Goal: Information Seeking & Learning: Learn about a topic

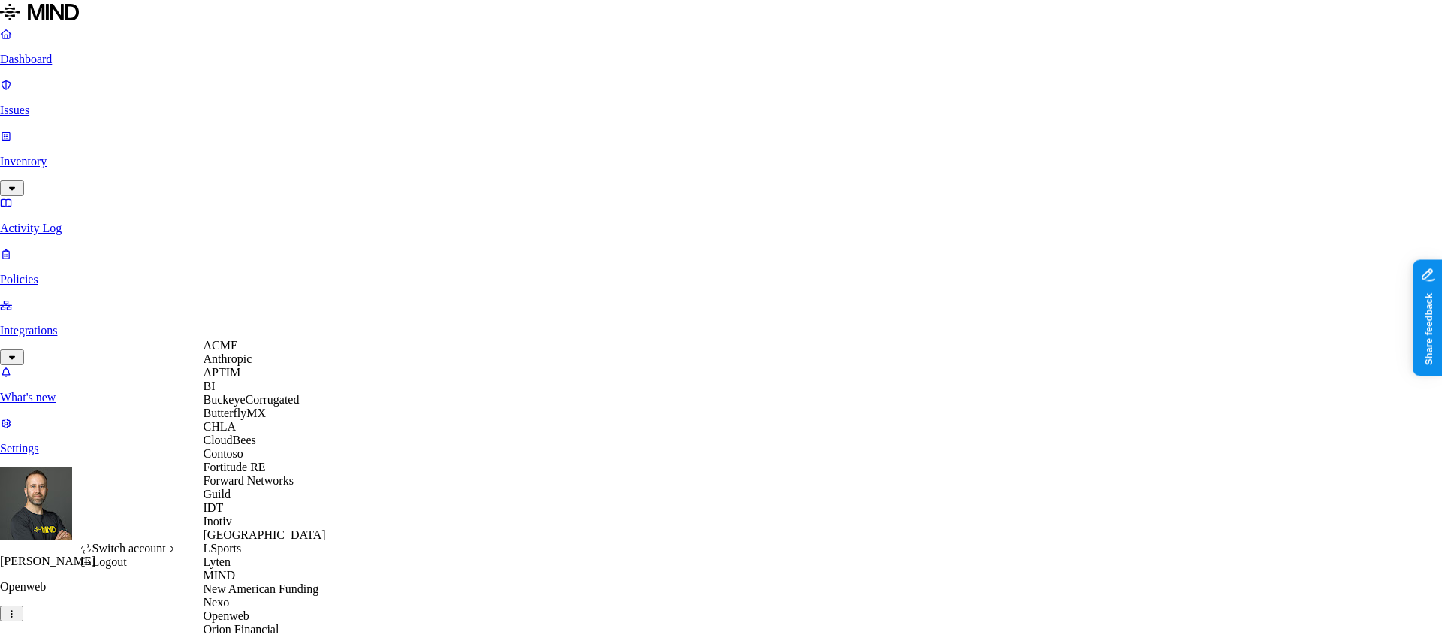
click at [238, 351] on span "ACME" at bounding box center [221, 345] width 35 height 13
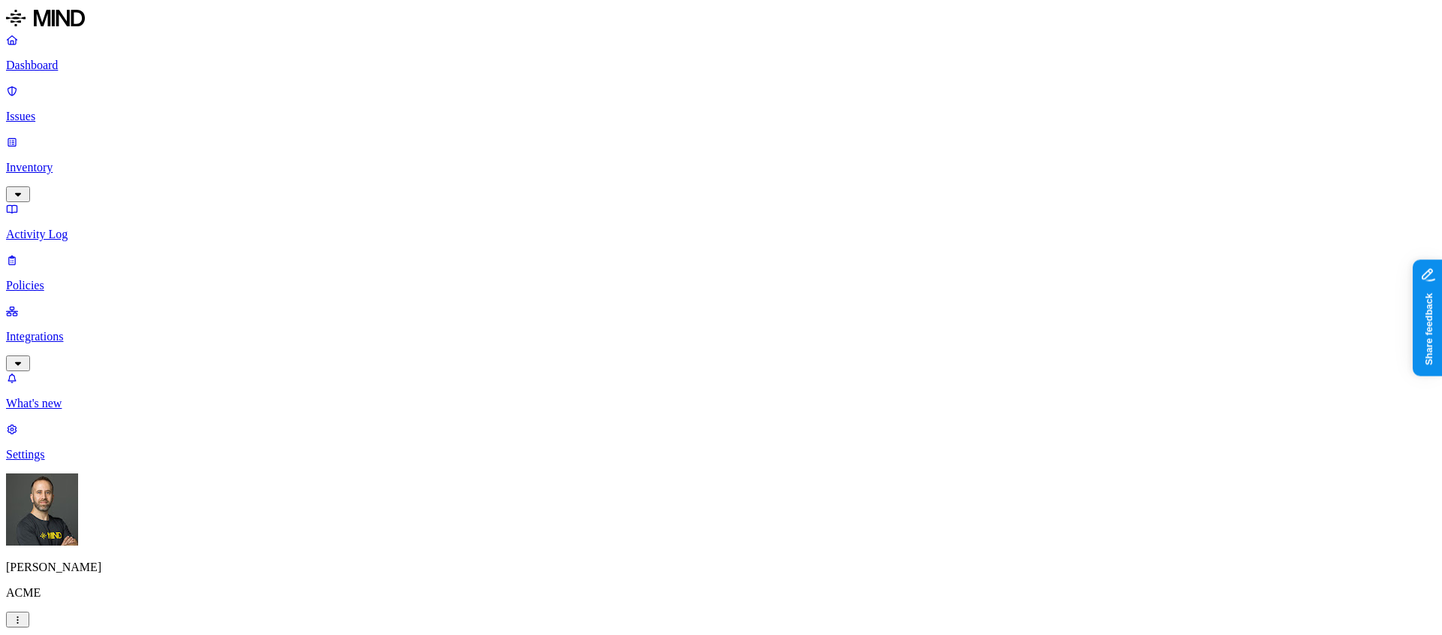
click at [62, 161] on p "Inventory" at bounding box center [721, 168] width 1430 height 14
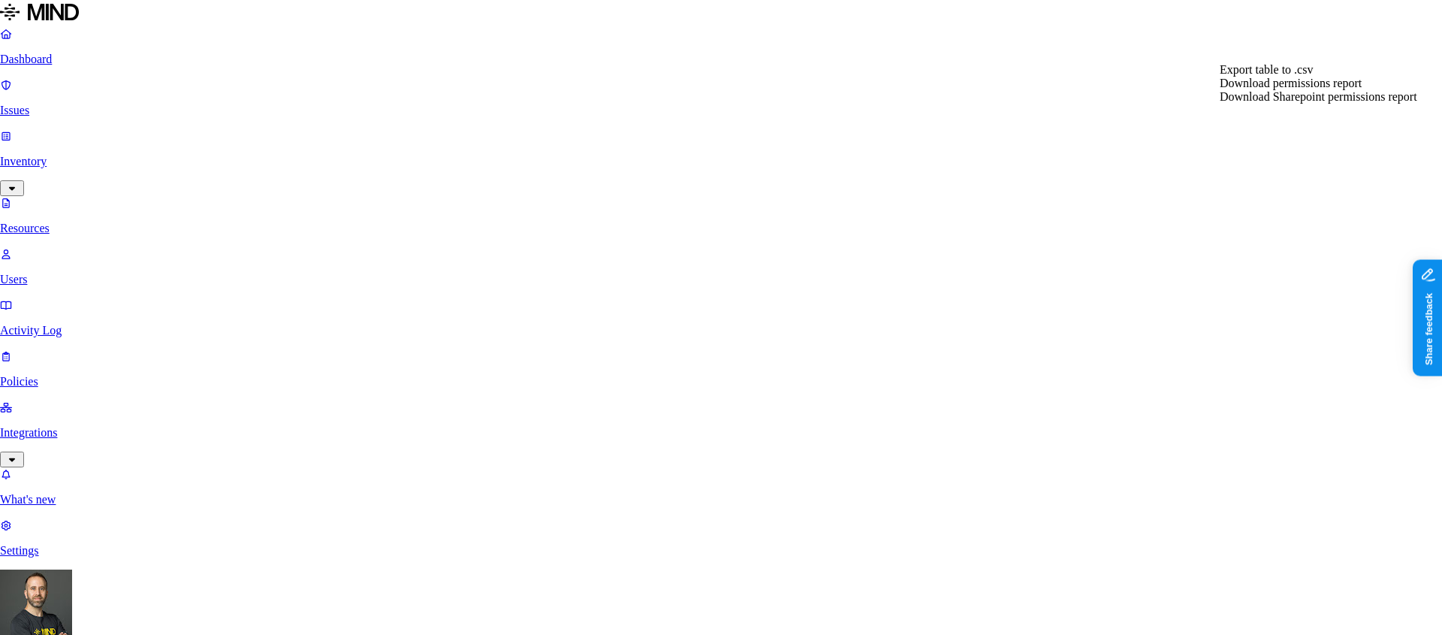
click at [1352, 76] on div "Export table to .csv" at bounding box center [1319, 70] width 198 height 14
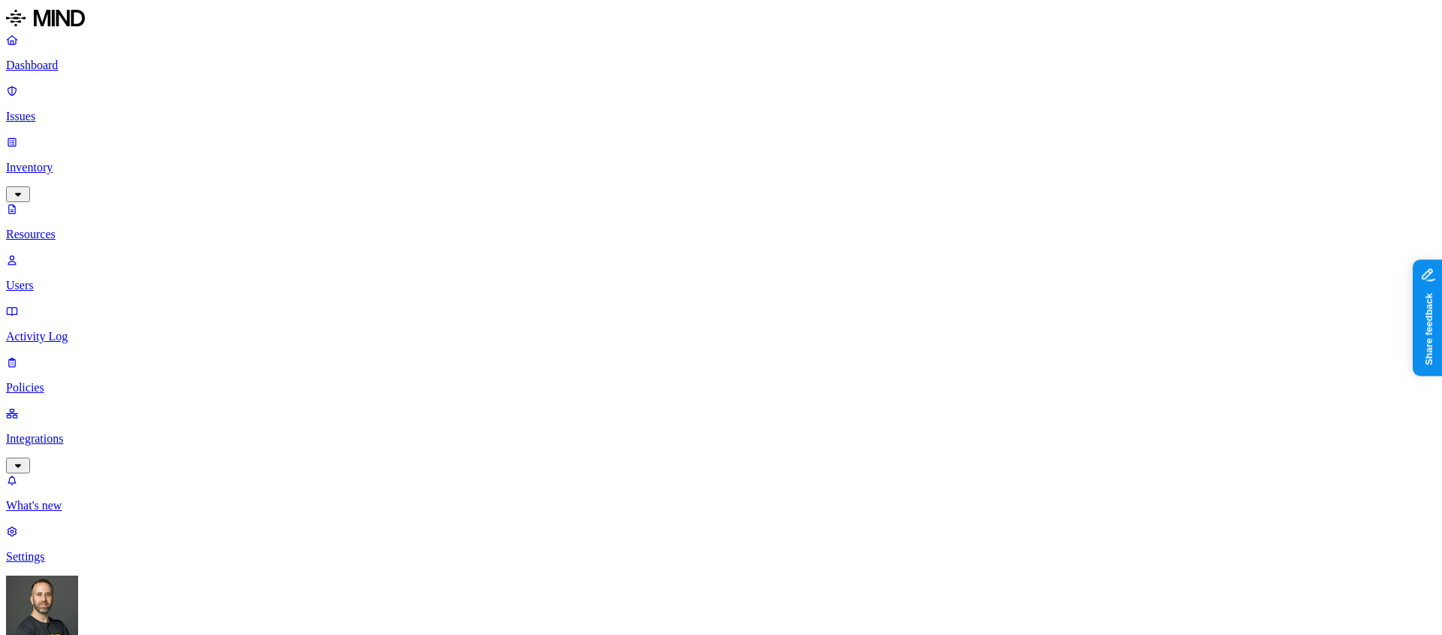
click at [71, 110] on p "Issues" at bounding box center [721, 117] width 1430 height 14
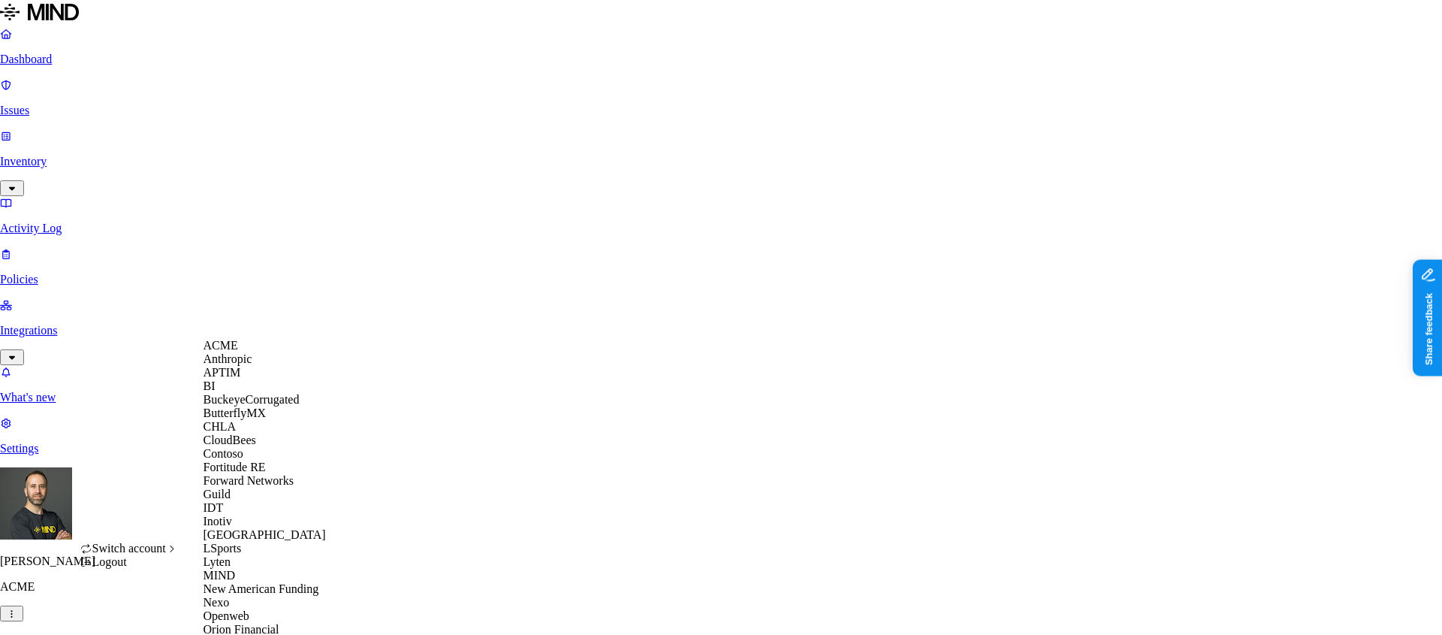
click at [252, 446] on span "CloudBees" at bounding box center [230, 439] width 53 height 13
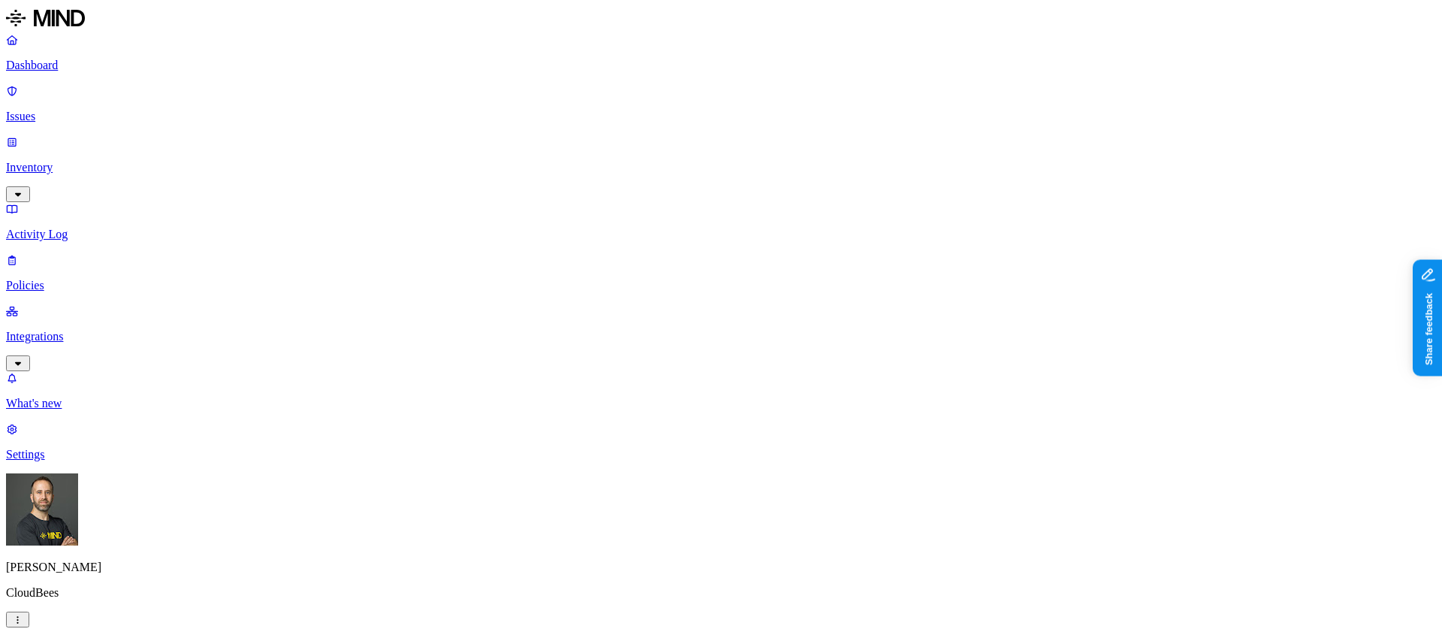
click at [79, 161] on p "Inventory" at bounding box center [721, 168] width 1430 height 14
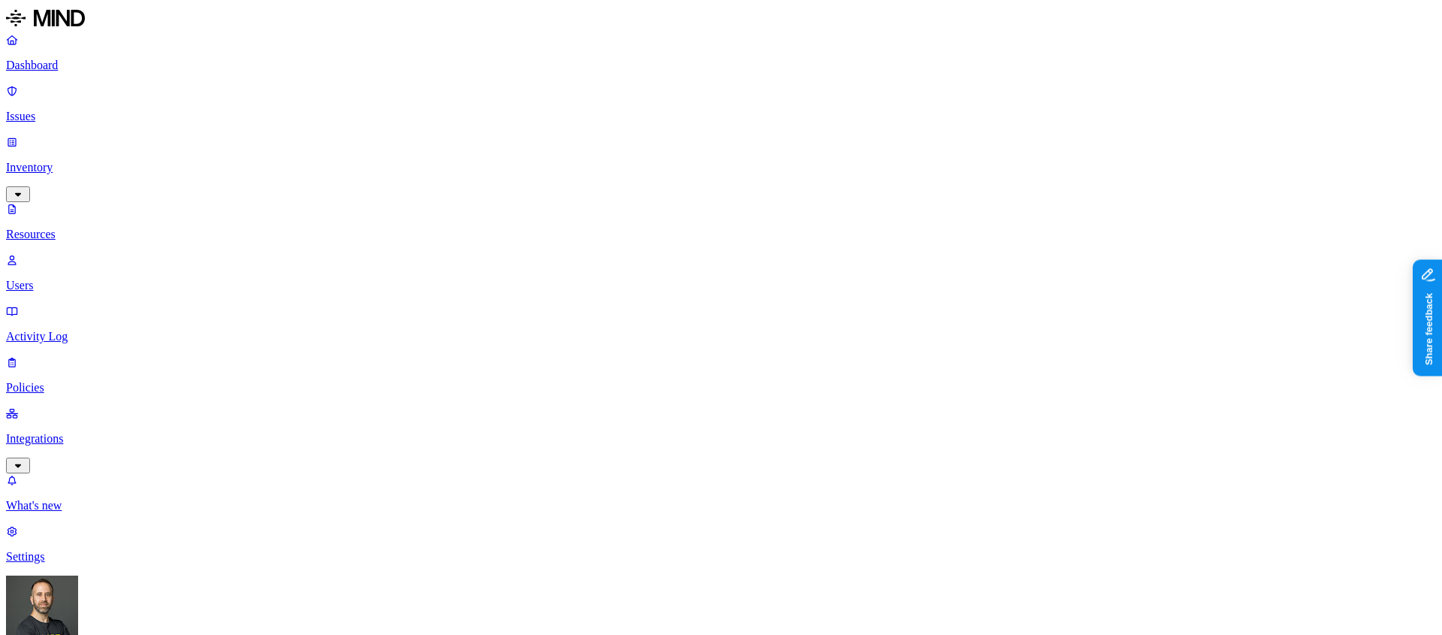
click at [67, 63] on p "Dashboard" at bounding box center [721, 66] width 1430 height 14
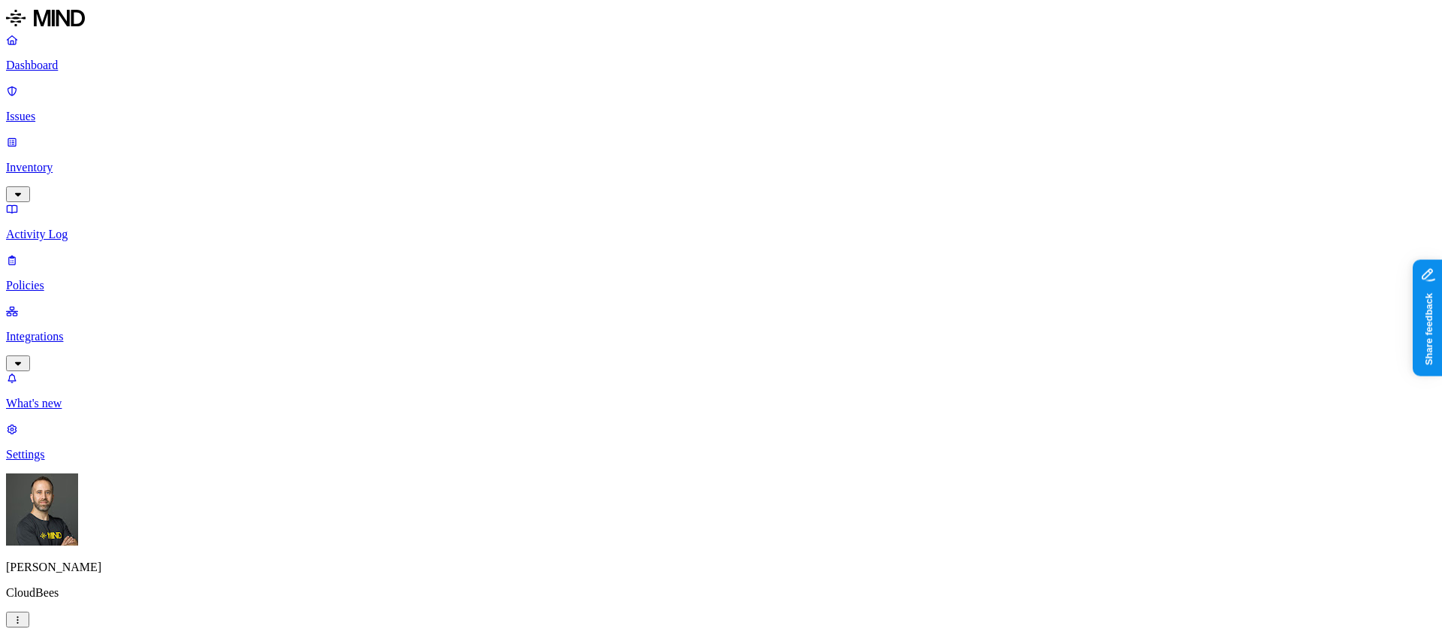
click at [77, 161] on p "Inventory" at bounding box center [721, 168] width 1430 height 14
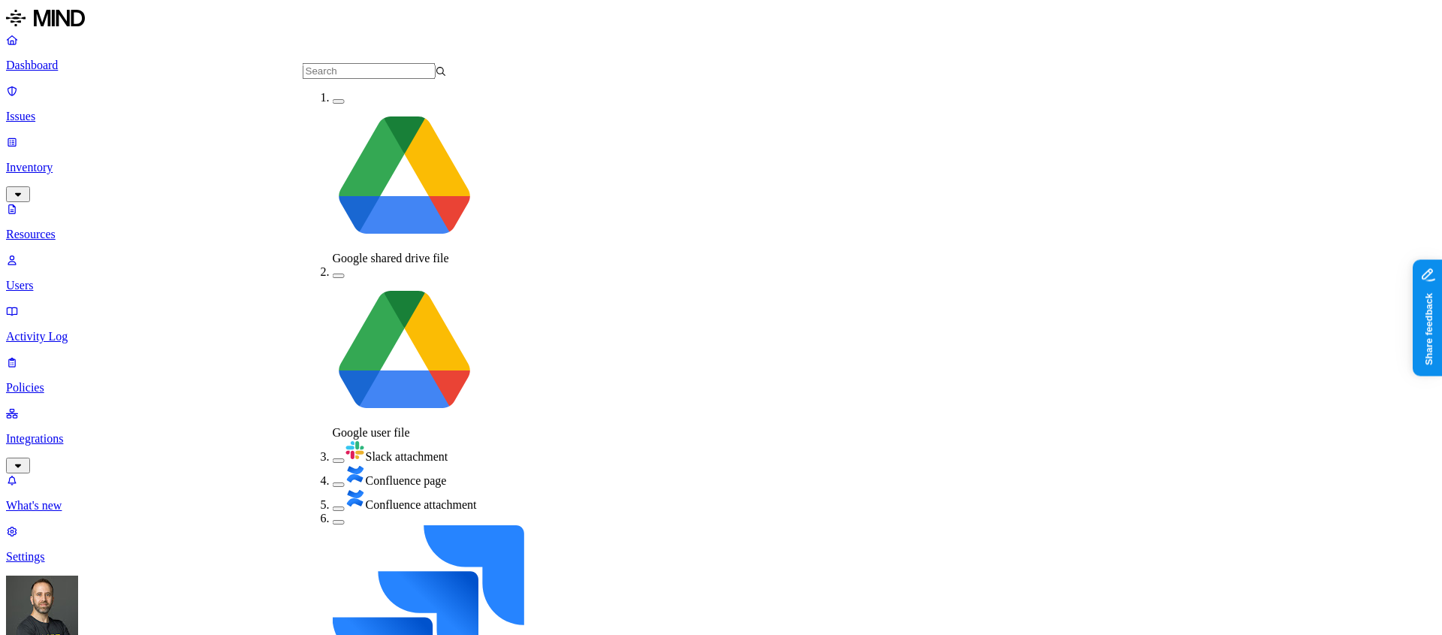
scroll to position [142, 0]
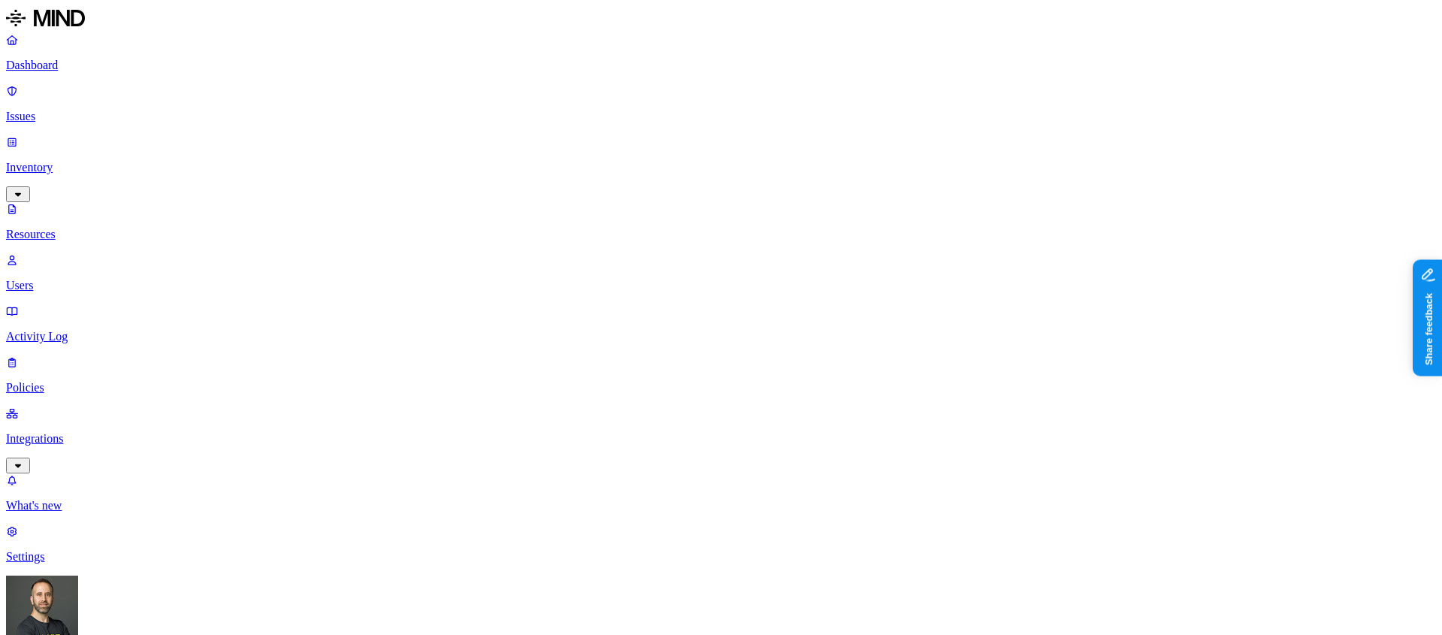
click at [578, 152] on button "button" at bounding box center [584, 154] width 12 height 5
click at [578, 144] on button "button" at bounding box center [584, 152] width 12 height 16
click at [578, 195] on button "button" at bounding box center [584, 197] width 12 height 5
click at [578, 186] on button "button" at bounding box center [584, 194] width 12 height 16
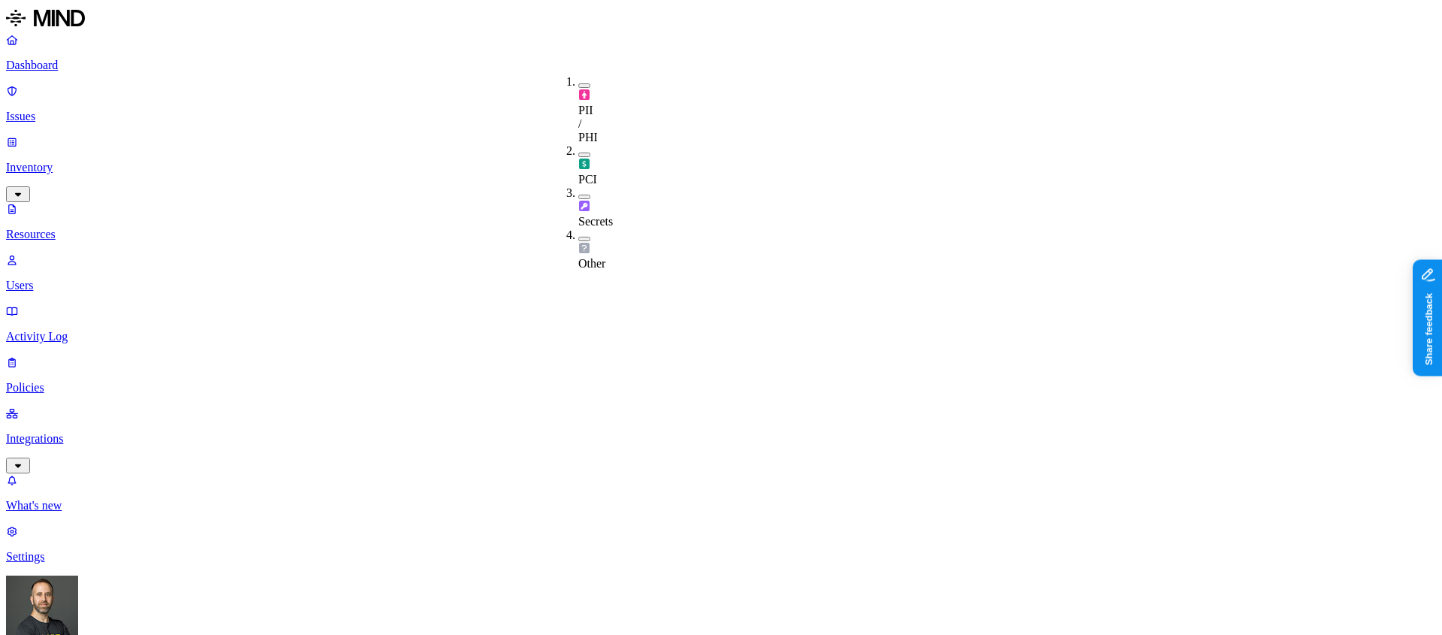
click at [578, 237] on button "button" at bounding box center [584, 239] width 12 height 5
click at [578, 228] on button "button" at bounding box center [584, 236] width 12 height 16
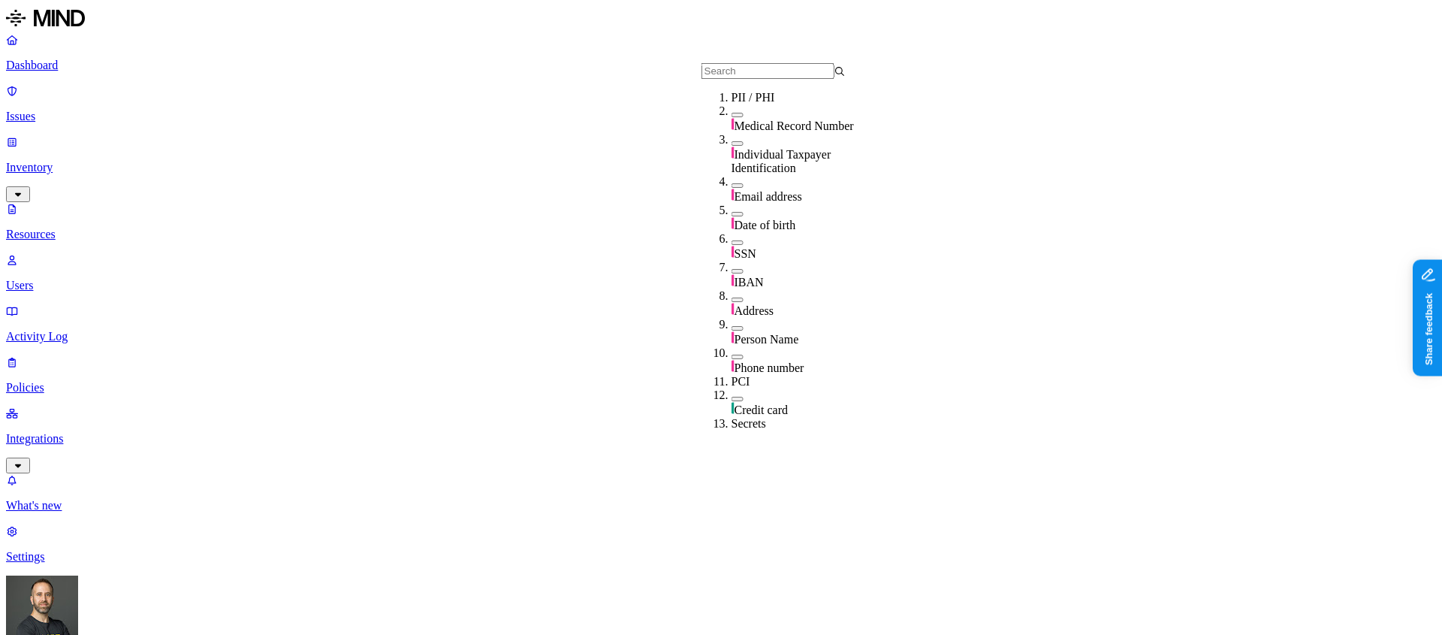
click at [731, 117] on button "button" at bounding box center [737, 115] width 12 height 5
click at [731, 120] on button "button" at bounding box center [737, 112] width 12 height 16
click at [731, 240] on button "button" at bounding box center [737, 242] width 12 height 5
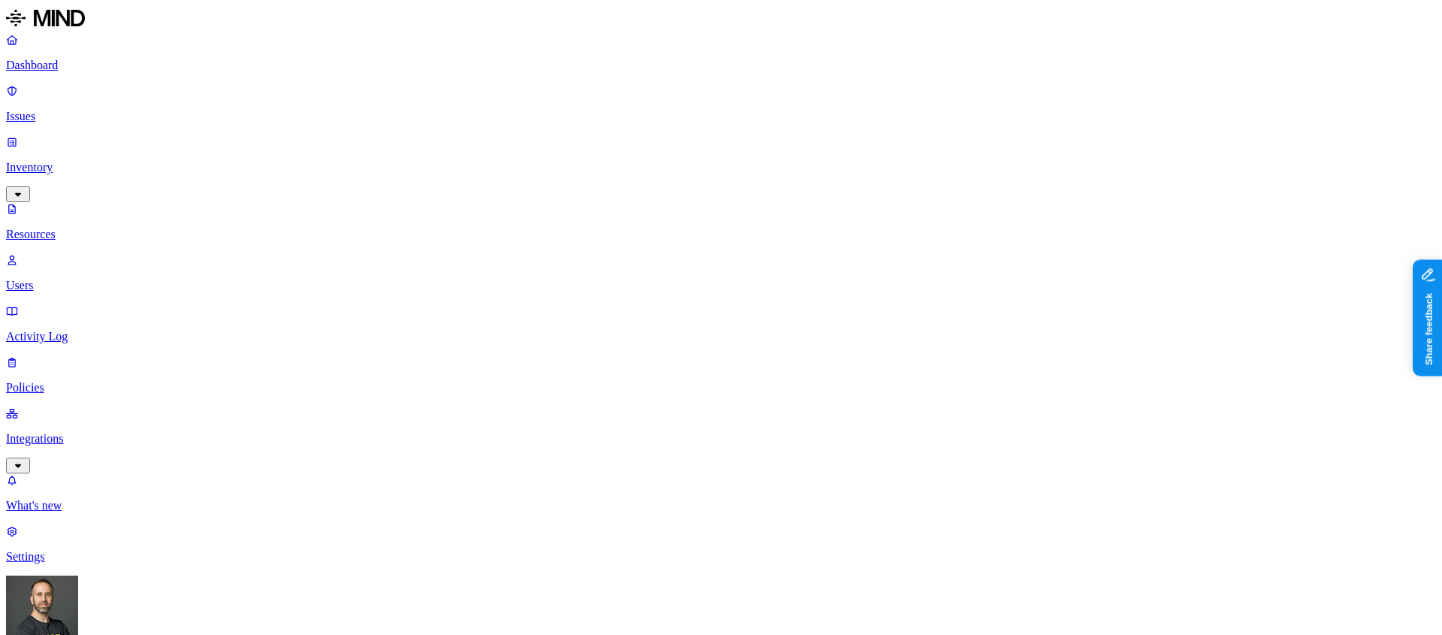
click at [101, 69] on p "Dashboard" at bounding box center [721, 66] width 1430 height 14
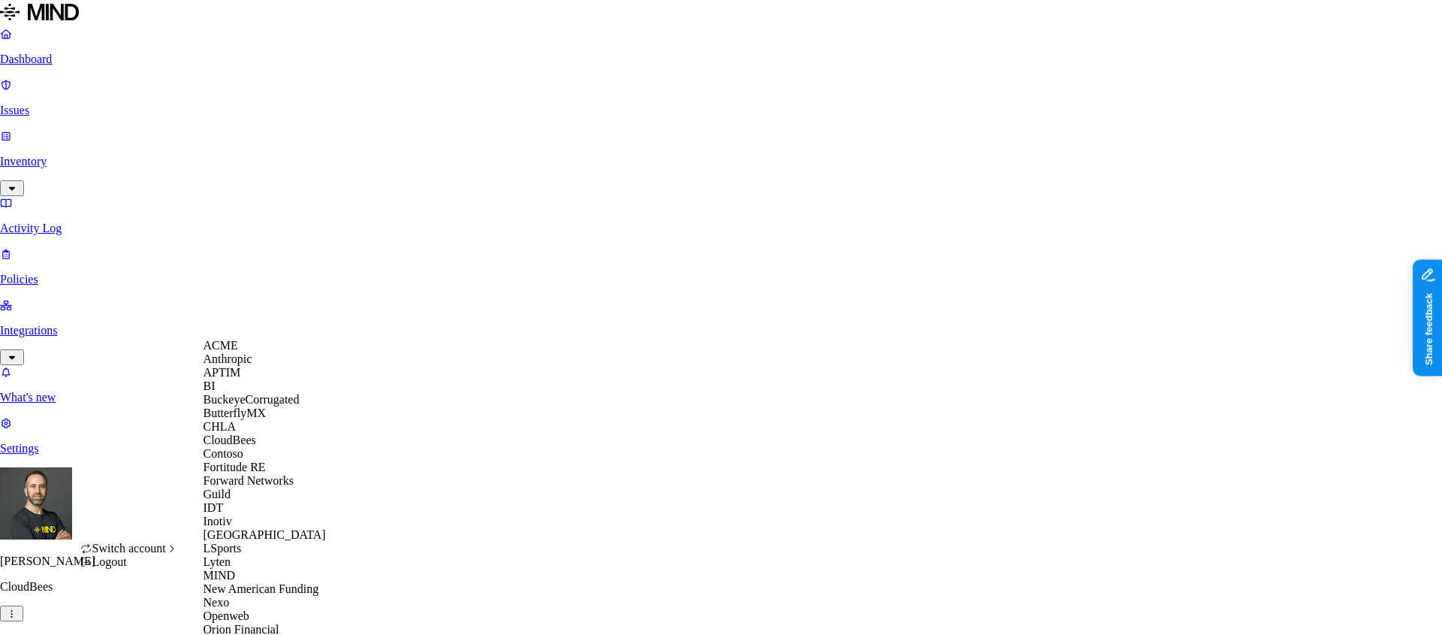
scroll to position [453, 0]
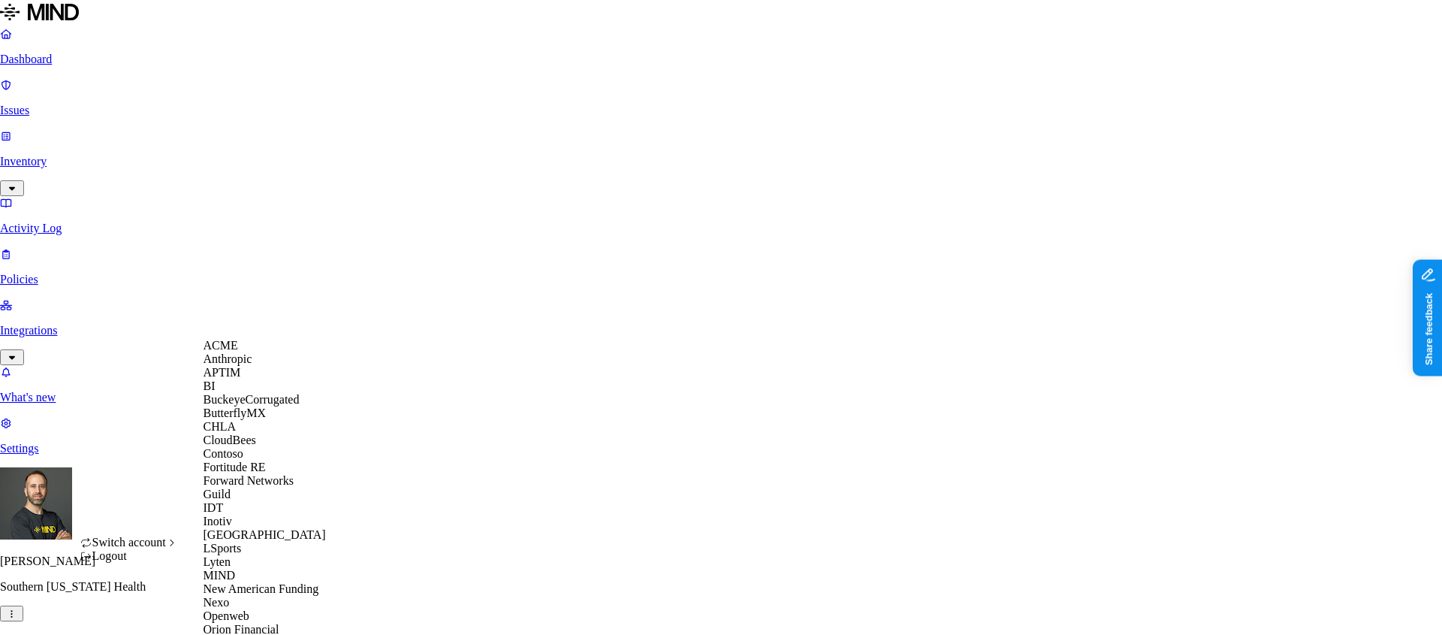
click at [237, 446] on span "CloudBees" at bounding box center [230, 439] width 53 height 13
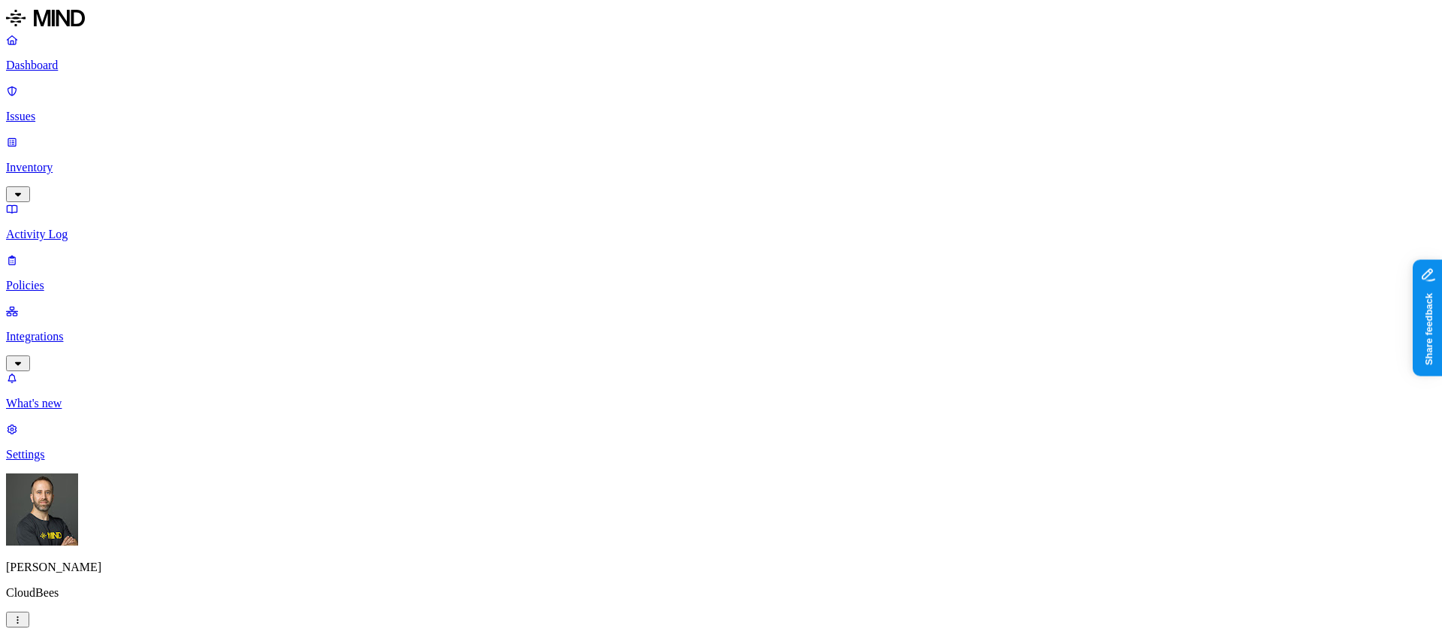
click at [64, 110] on p "Issues" at bounding box center [721, 117] width 1430 height 14
click at [272, 164] on button "button" at bounding box center [278, 166] width 12 height 5
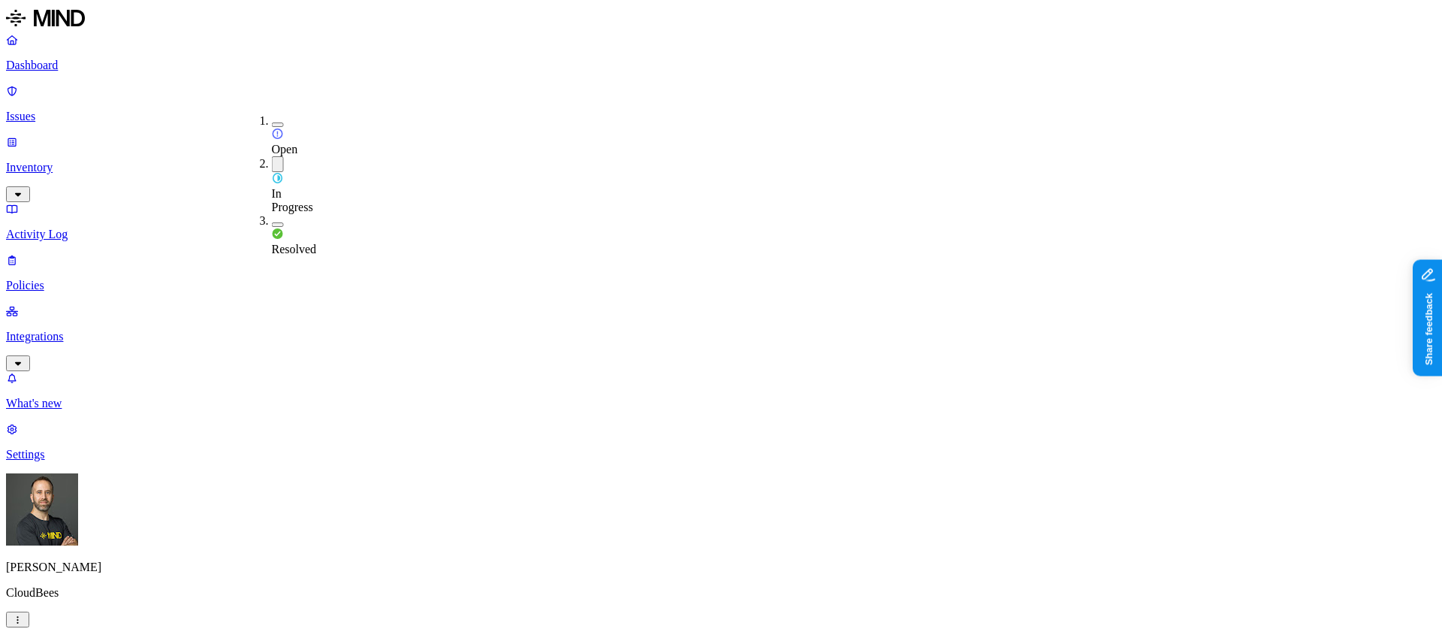
click at [272, 122] on button "button" at bounding box center [278, 124] width 12 height 5
click at [75, 71] on p "Dashboard" at bounding box center [721, 66] width 1430 height 14
click at [74, 161] on p "Inventory" at bounding box center [721, 168] width 1430 height 14
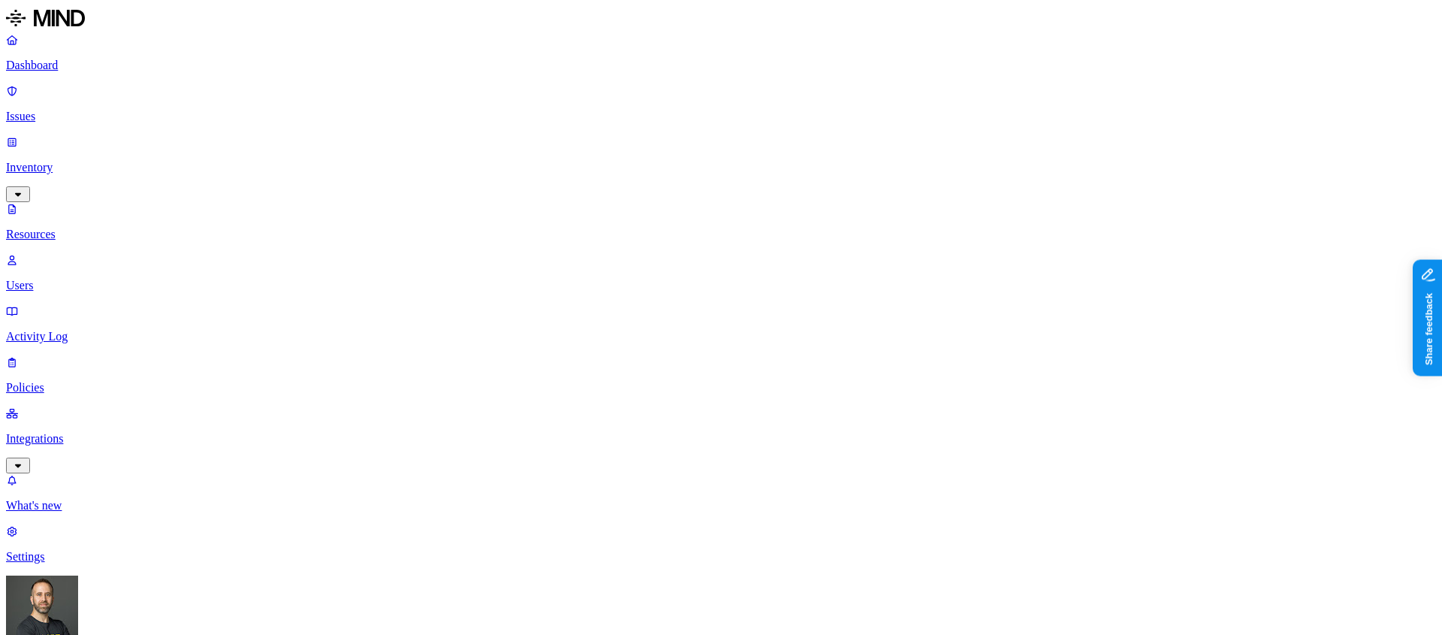
click at [76, 68] on p "Dashboard" at bounding box center [721, 66] width 1430 height 14
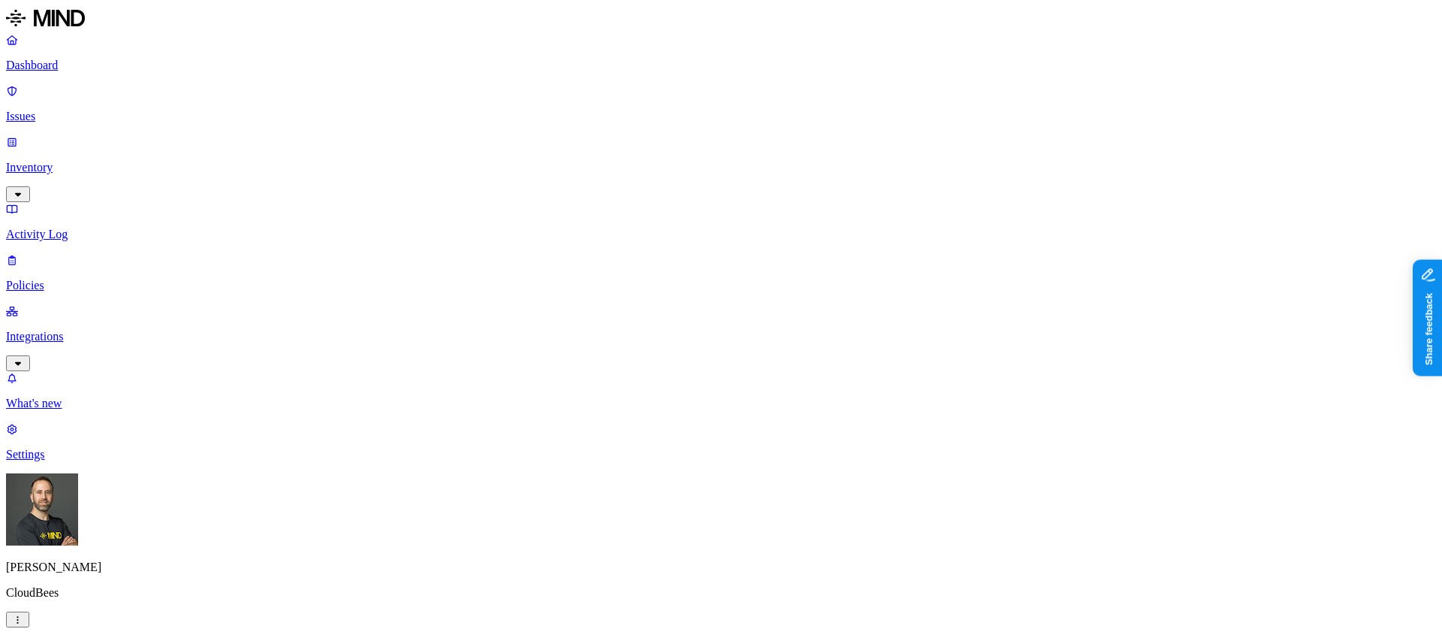
click at [126, 161] on p "Inventory" at bounding box center [721, 168] width 1430 height 14
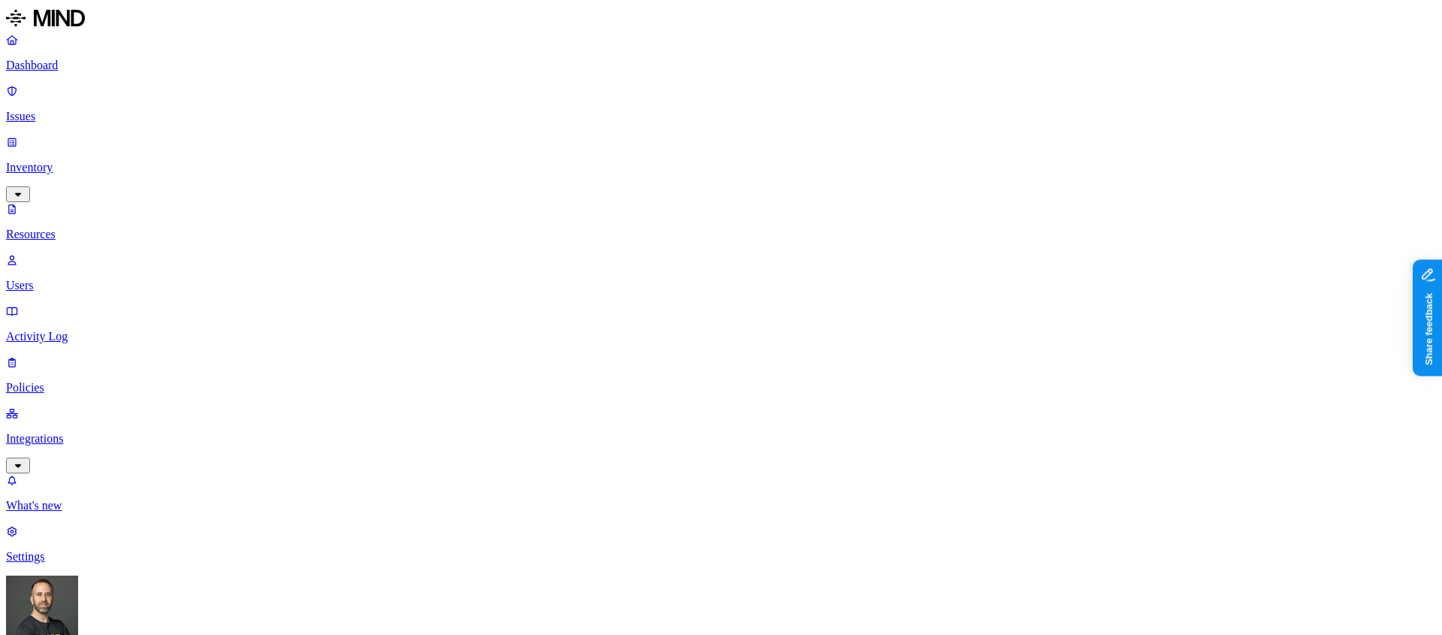
click at [447, 83] on button "button" at bounding box center [453, 85] width 12 height 5
click at [447, 155] on button "button" at bounding box center [453, 157] width 12 height 5
click at [447, 199] on button "button" at bounding box center [453, 201] width 12 height 5
click at [447, 243] on button "button" at bounding box center [453, 245] width 12 height 5
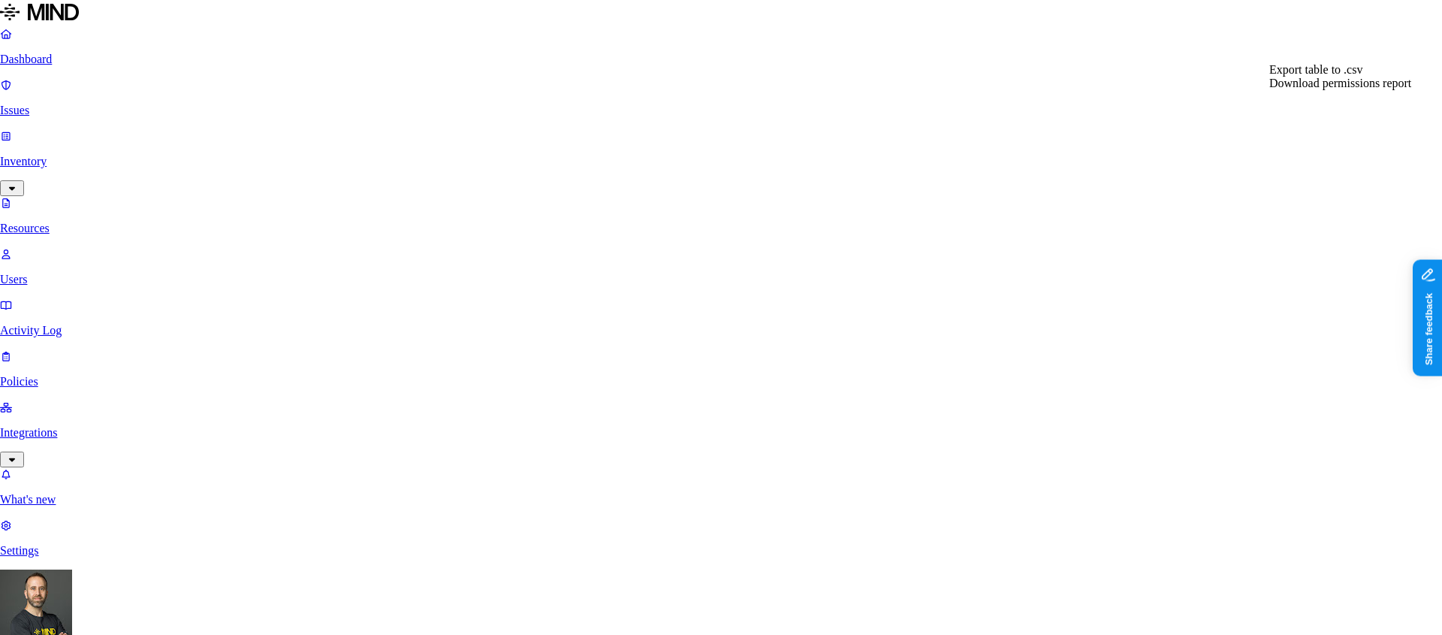
click at [1357, 76] on span "Export table to .csv" at bounding box center [1315, 69] width 93 height 13
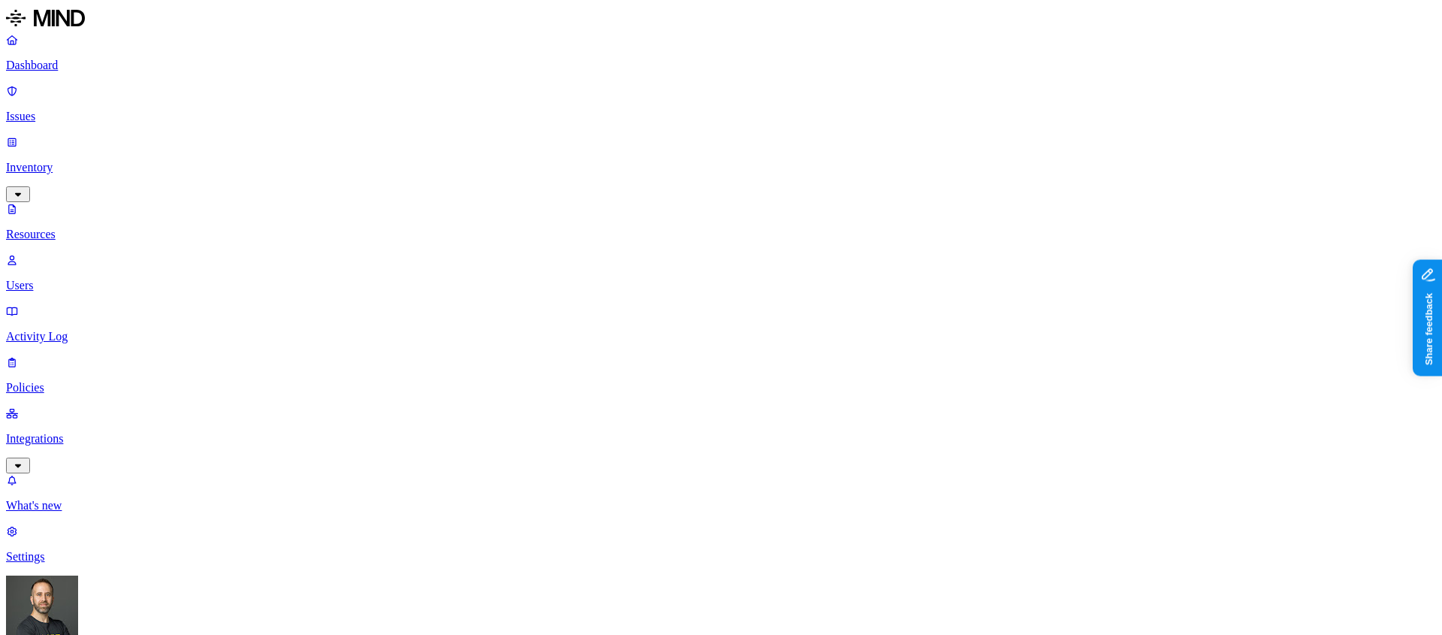
click at [86, 61] on p "Dashboard" at bounding box center [721, 66] width 1430 height 14
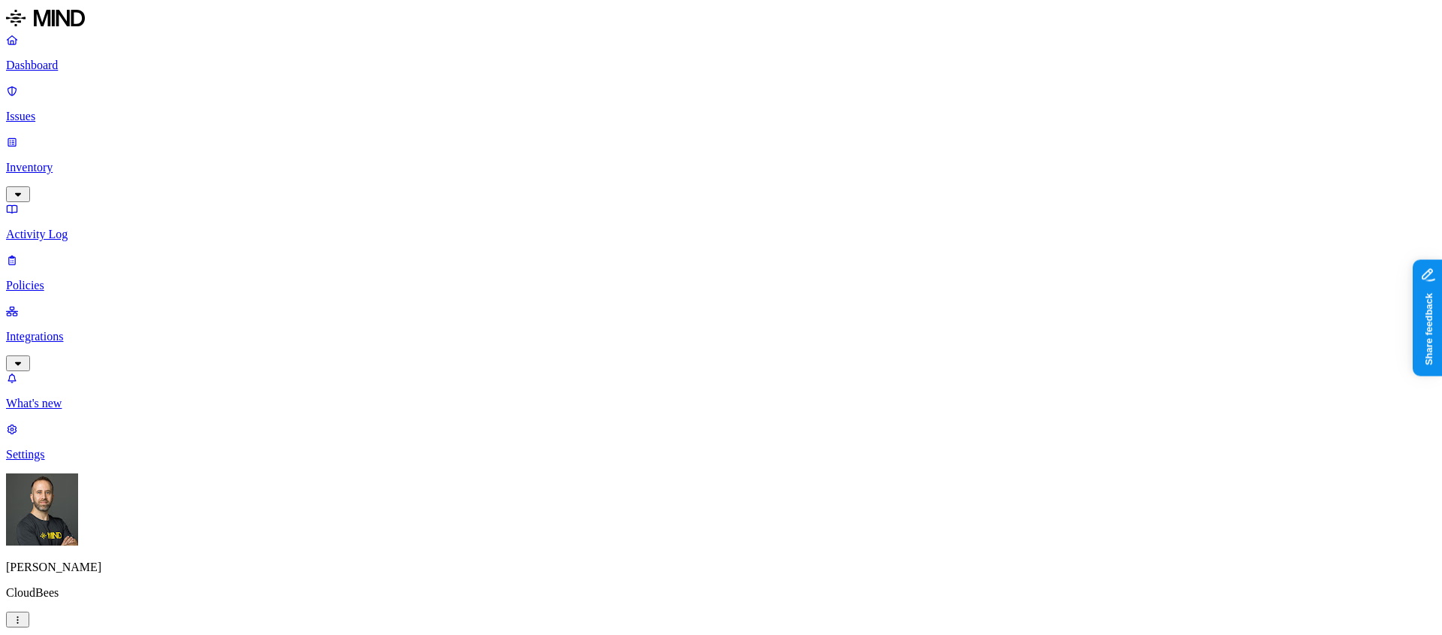
click at [69, 279] on p "Policies" at bounding box center [721, 286] width 1430 height 14
click at [81, 71] on p "Dashboard" at bounding box center [721, 66] width 1430 height 14
click at [71, 161] on p "Inventory" at bounding box center [721, 168] width 1430 height 14
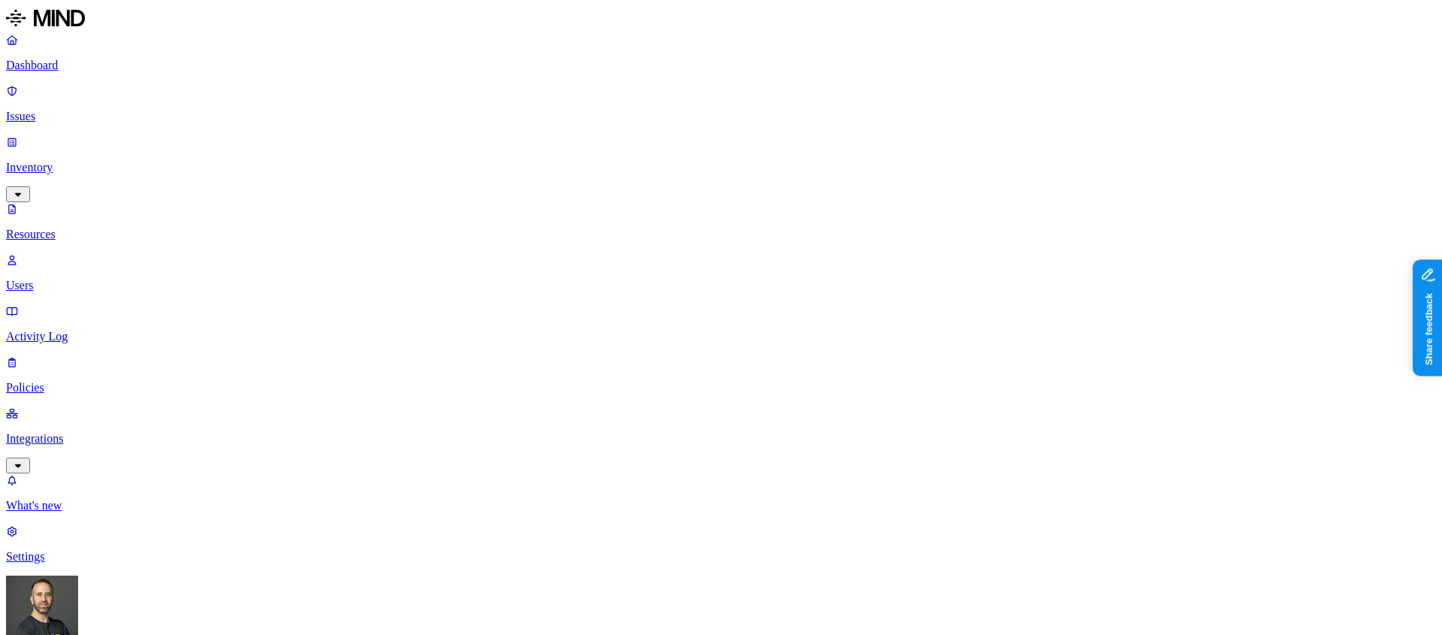
click at [447, 83] on button "button" at bounding box center [453, 85] width 12 height 5
click at [447, 155] on button "button" at bounding box center [453, 157] width 12 height 5
click at [447, 199] on button "button" at bounding box center [453, 201] width 12 height 5
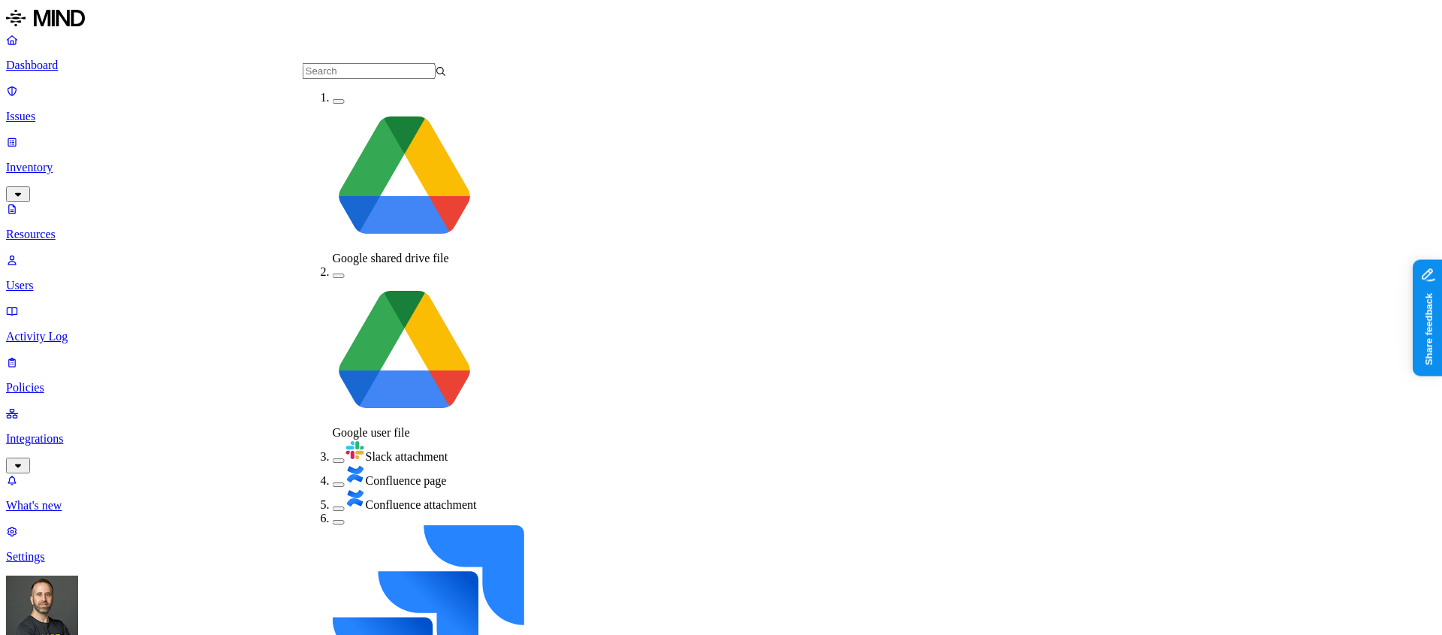
click at [333, 104] on button "button" at bounding box center [339, 101] width 12 height 5
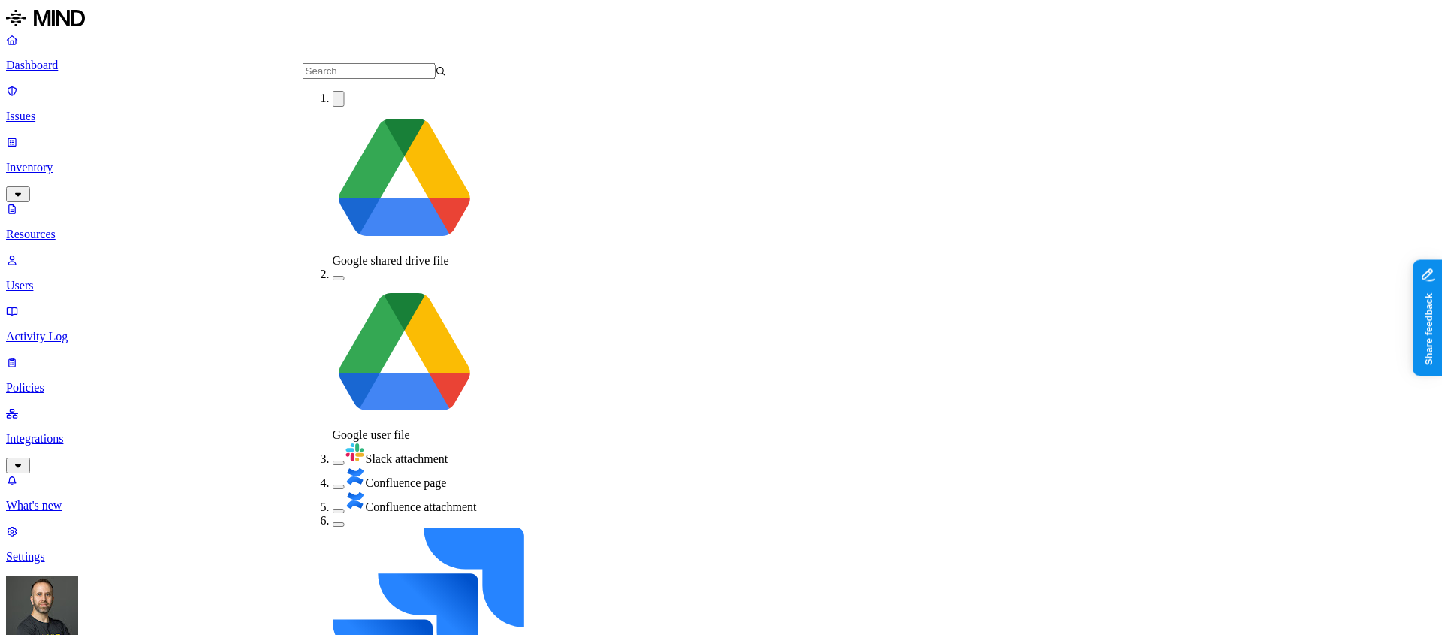
click at [333, 276] on button "button" at bounding box center [339, 278] width 12 height 5
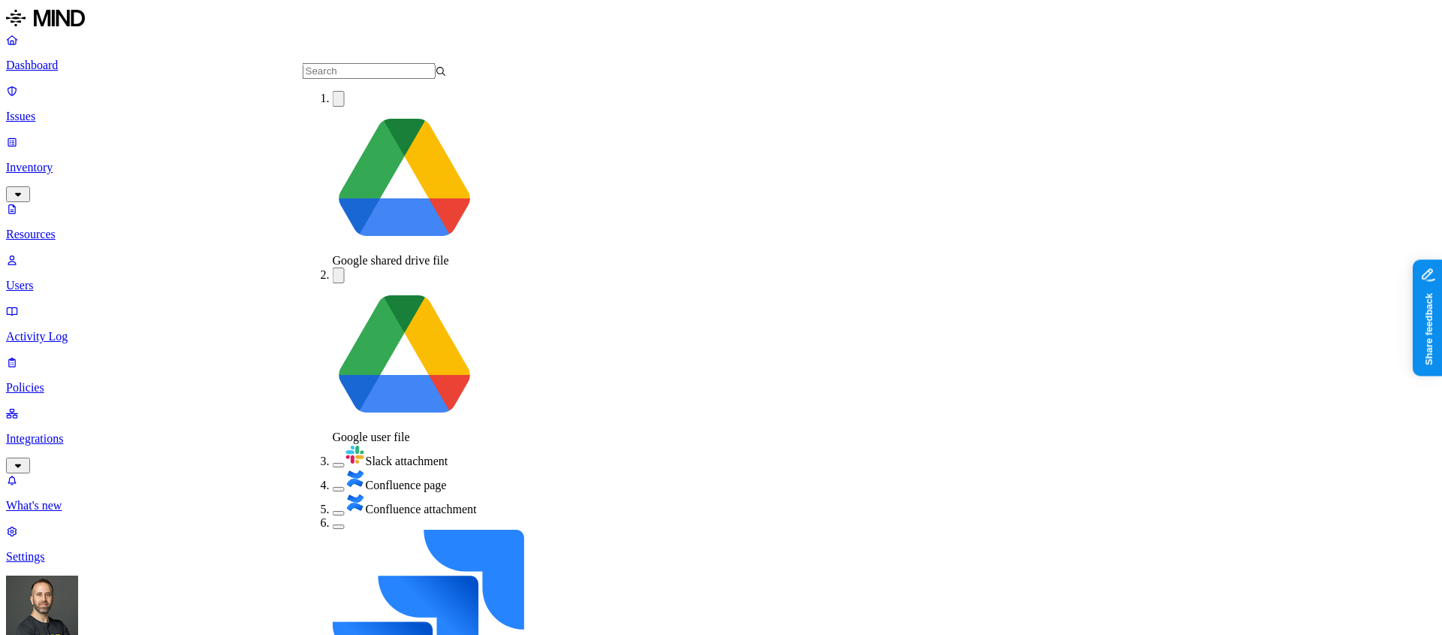
click at [333, 487] on button "button" at bounding box center [339, 489] width 12 height 5
click at [333, 512] on button "button" at bounding box center [339, 514] width 12 height 5
click at [333, 519] on div "Jira issue" at bounding box center [405, 630] width 144 height 222
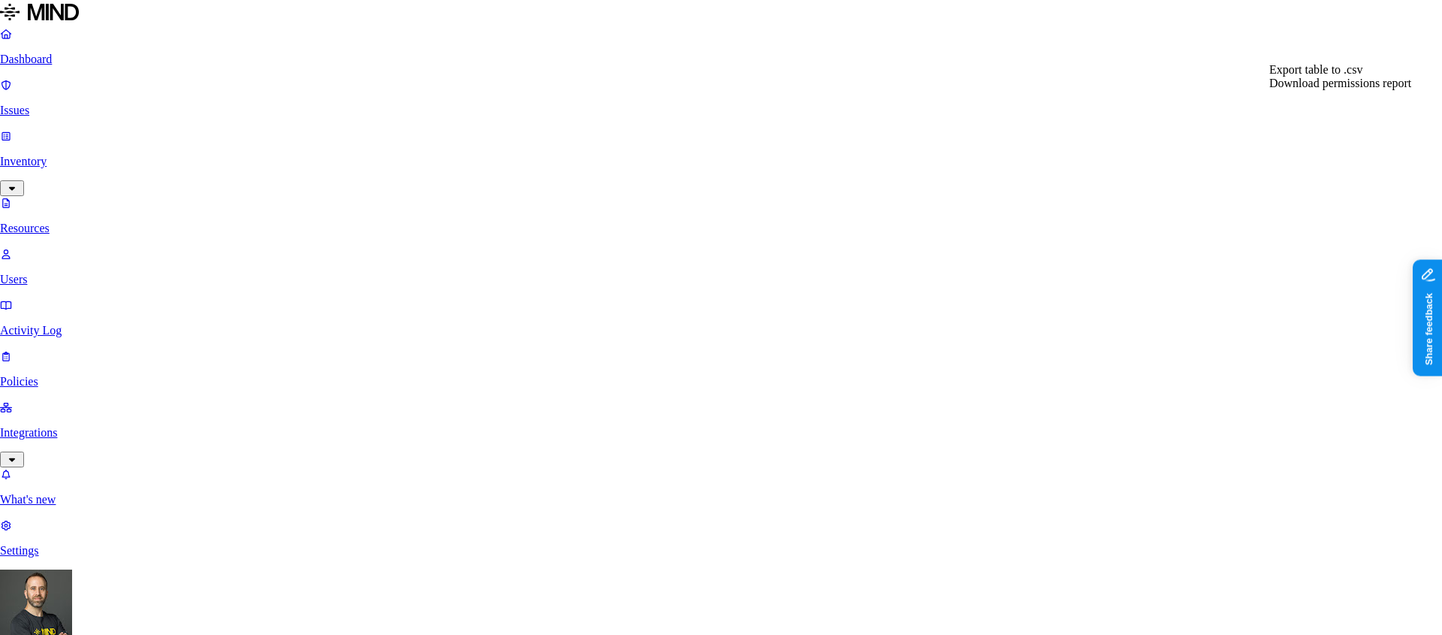
click at [1365, 77] on div "Export table to .csv" at bounding box center [1340, 70] width 142 height 14
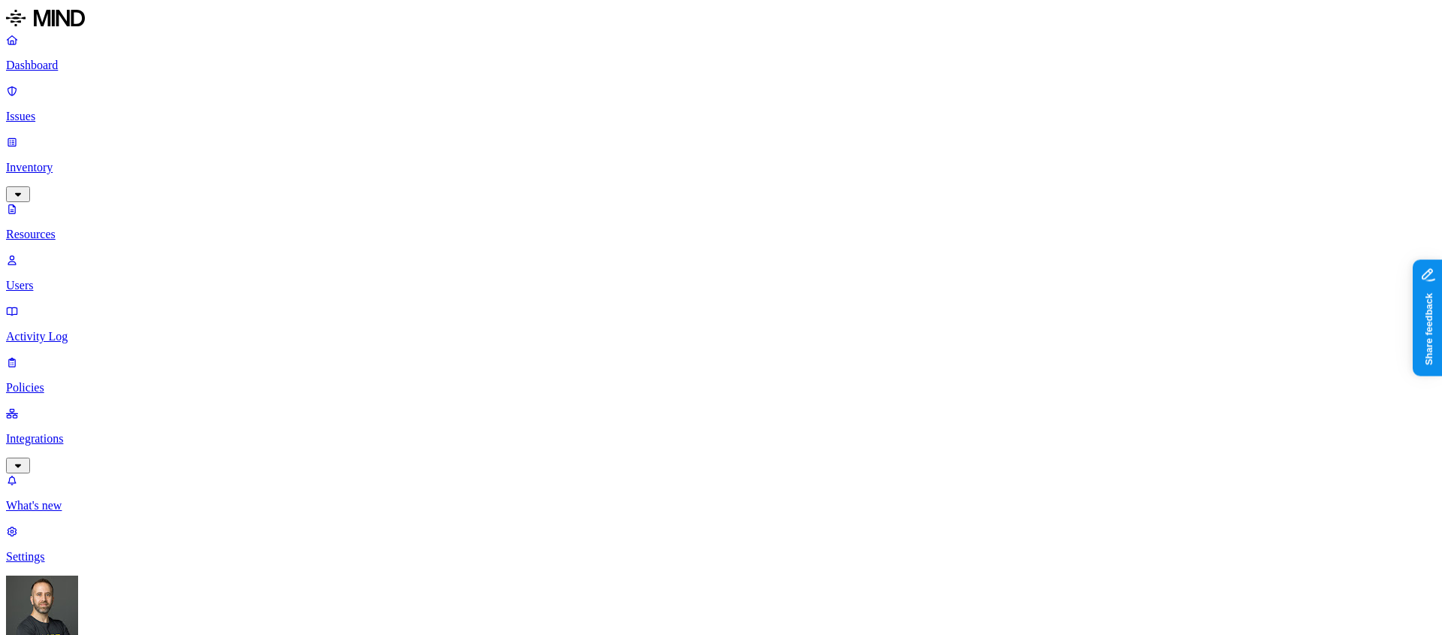
click at [951, 246] on button "button" at bounding box center [957, 248] width 12 height 5
click at [951, 302] on button "button" at bounding box center [957, 304] width 12 height 5
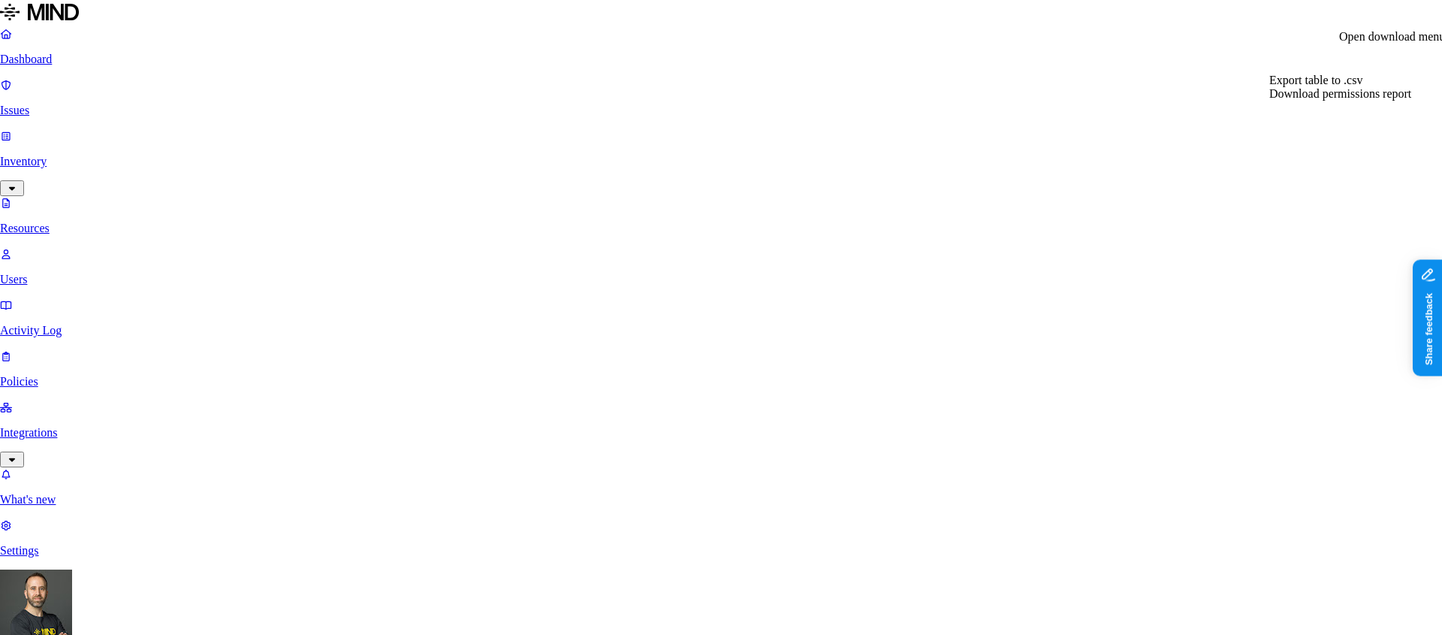
click at [1374, 85] on div "Export table to .csv" at bounding box center [1340, 81] width 142 height 14
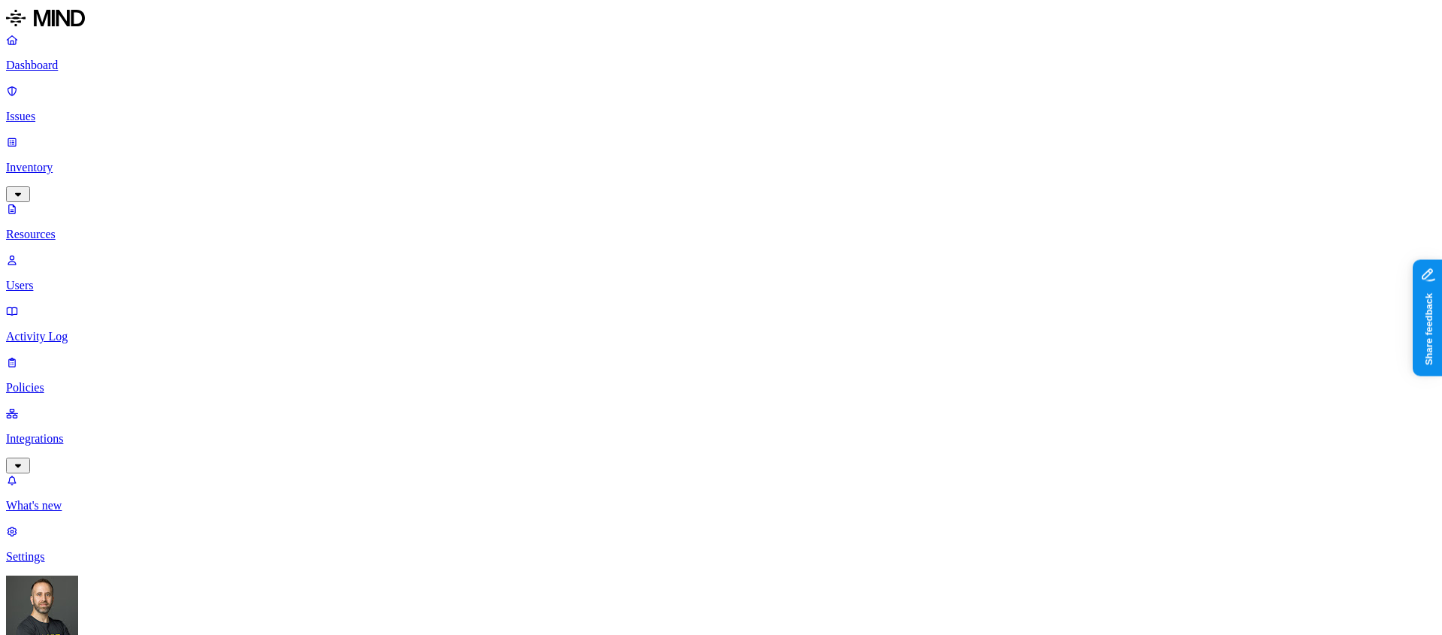
click at [578, 146] on button "button" at bounding box center [584, 154] width 12 height 16
click at [578, 78] on button "button" at bounding box center [584, 83] width 12 height 16
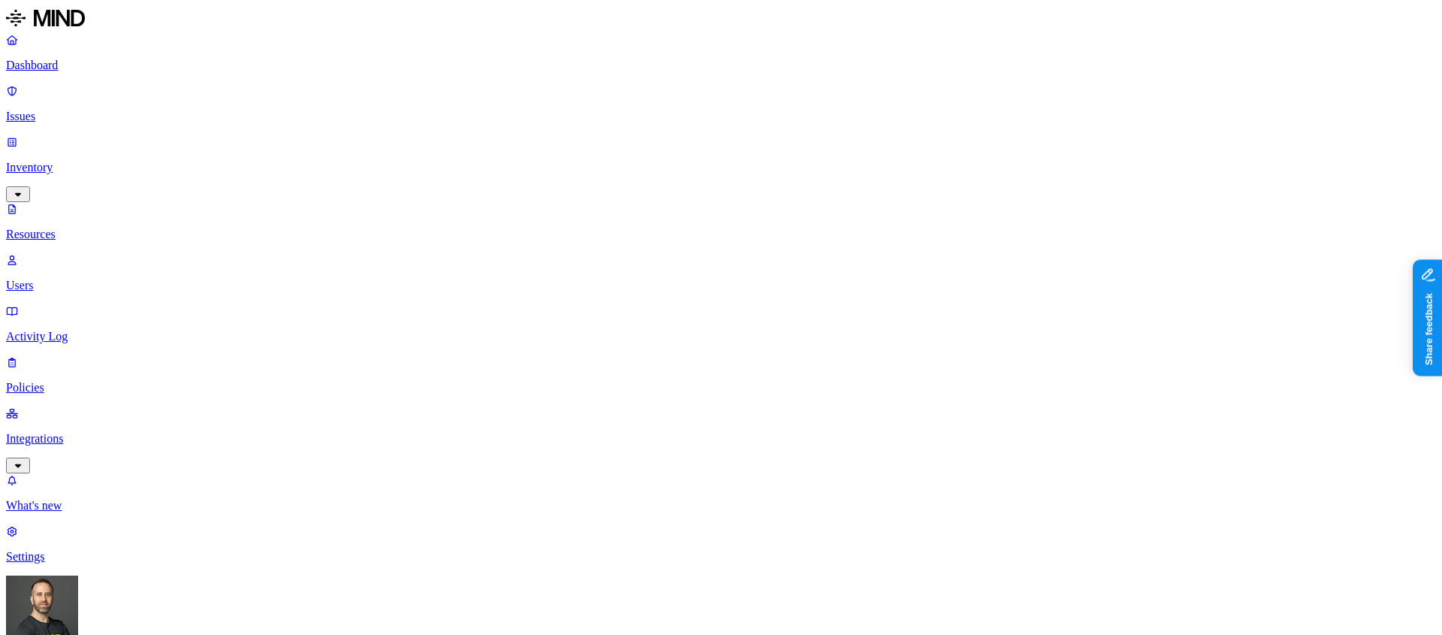
click at [897, 237] on button "button" at bounding box center [903, 245] width 12 height 16
click at [897, 291] on button "button" at bounding box center [903, 299] width 12 height 16
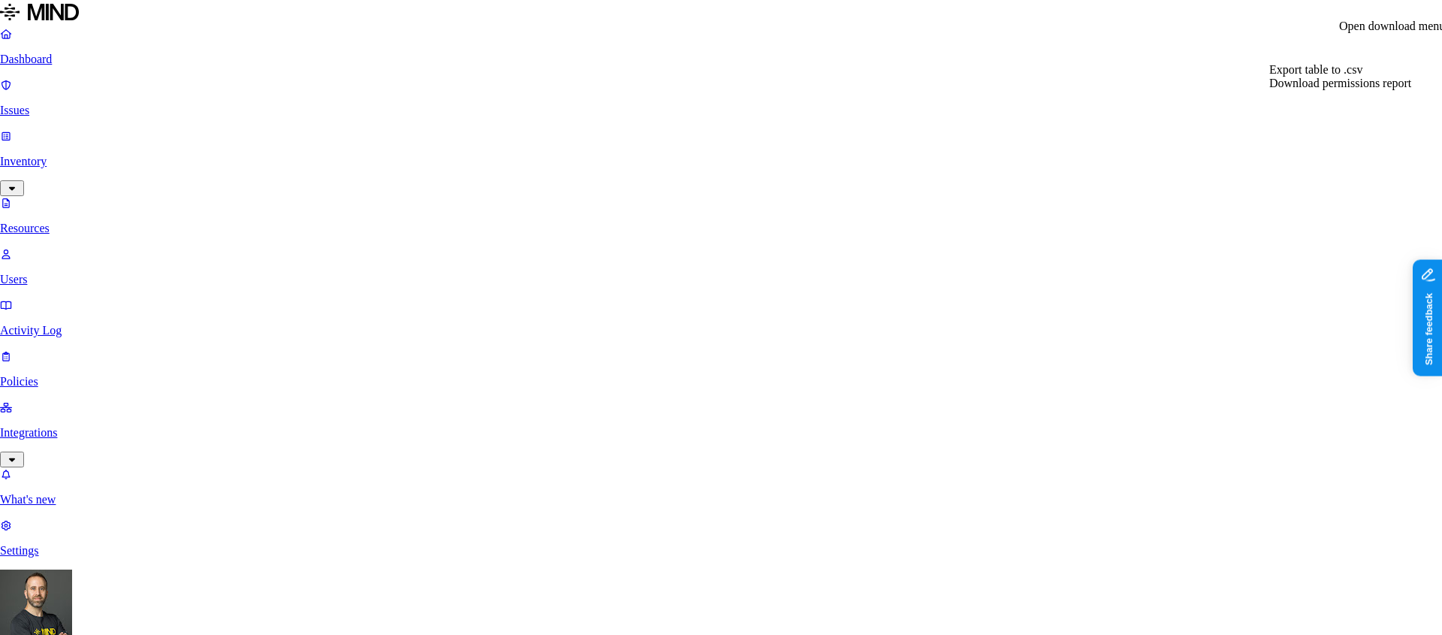
click at [1348, 76] on span "Export table to .csv" at bounding box center [1315, 69] width 93 height 13
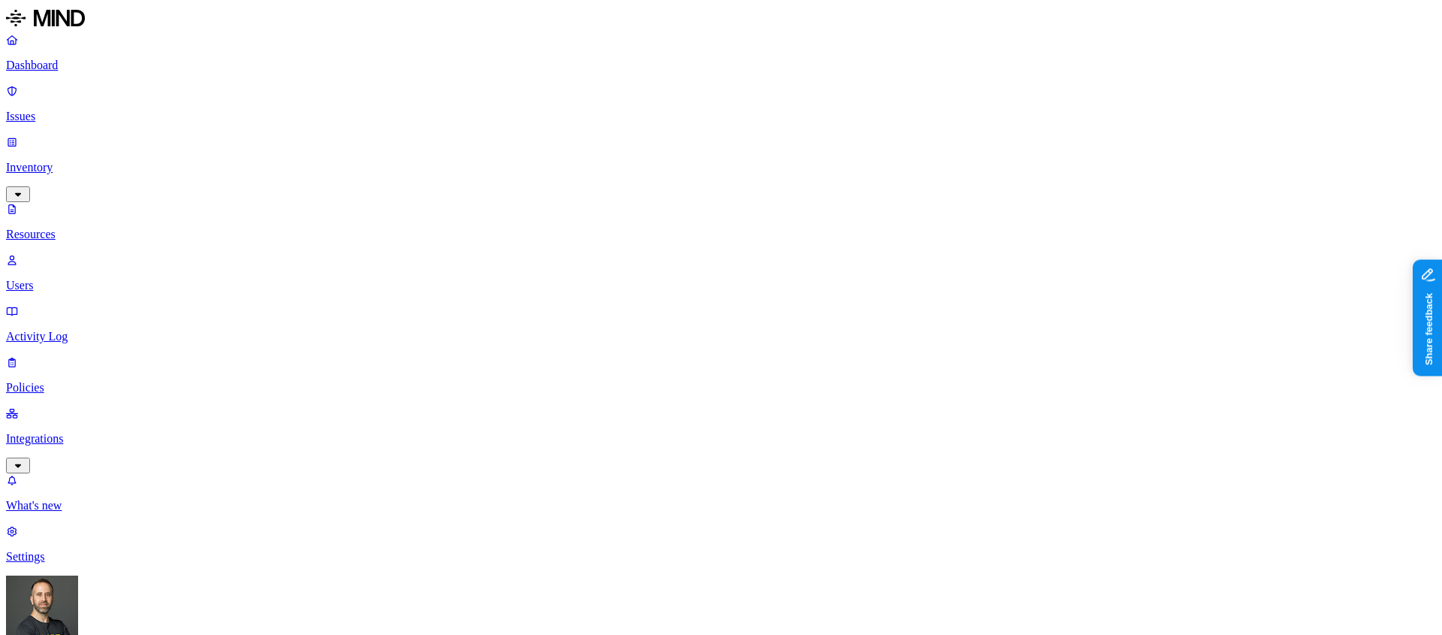
click at [101, 64] on p "Dashboard" at bounding box center [721, 66] width 1430 height 14
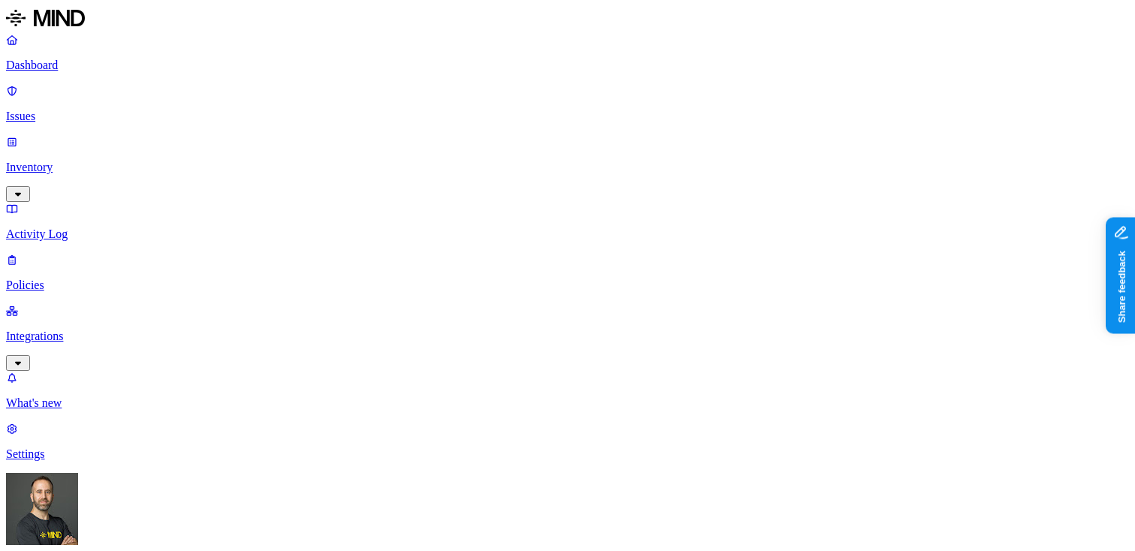
click at [112, 110] on p "Issues" at bounding box center [567, 117] width 1123 height 14
click at [272, 220] on button "button" at bounding box center [278, 222] width 12 height 5
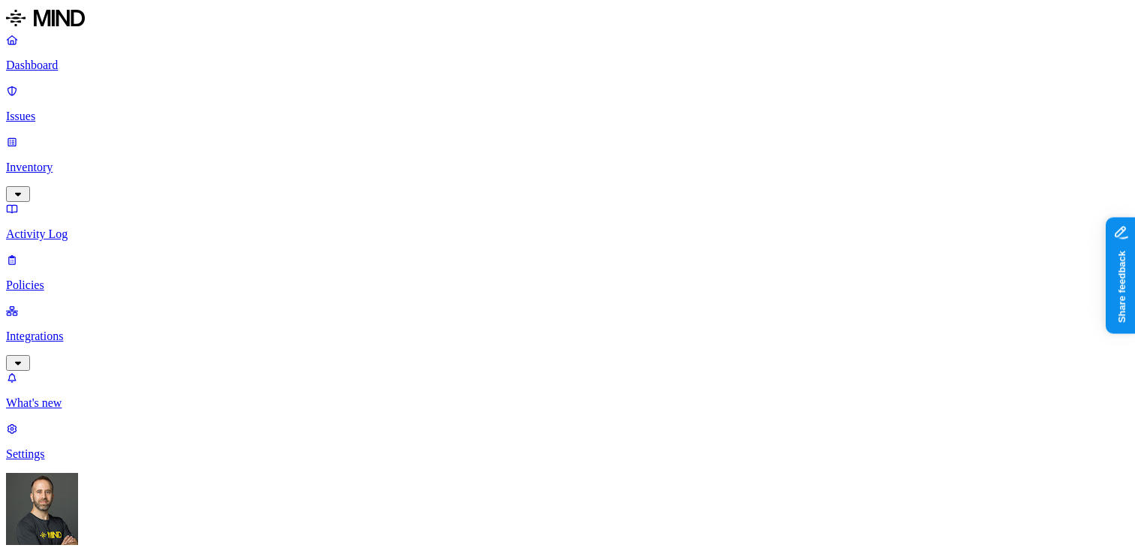
click at [272, 156] on div "In Progress" at bounding box center [272, 184] width 0 height 56
click at [272, 122] on button "button" at bounding box center [278, 124] width 12 height 5
click at [272, 216] on button "button" at bounding box center [278, 224] width 12 height 16
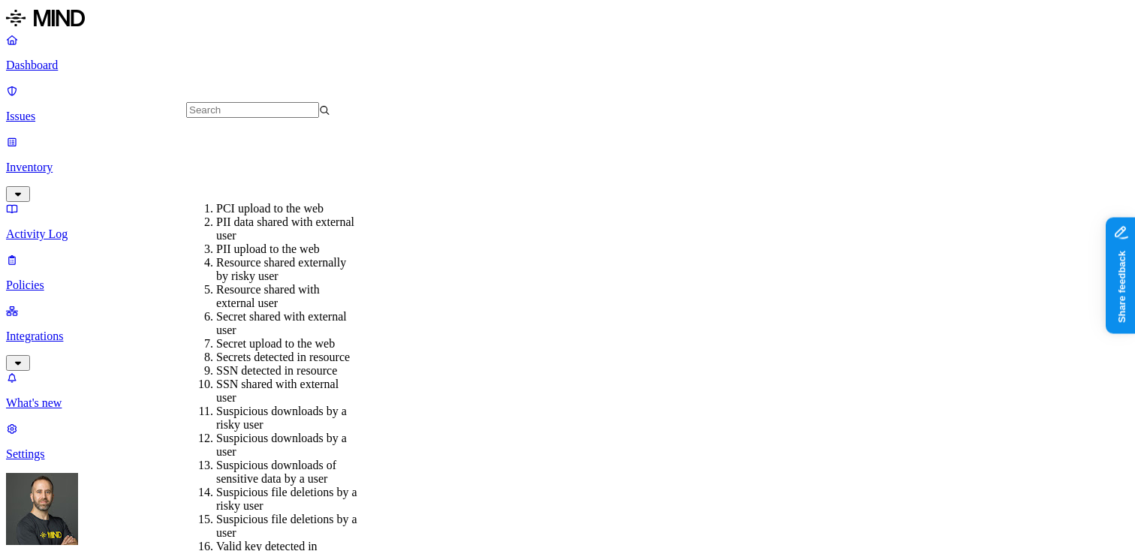
scroll to position [195, 0]
click at [274, 310] on div "Secret shared with external user" at bounding box center [288, 323] width 144 height 27
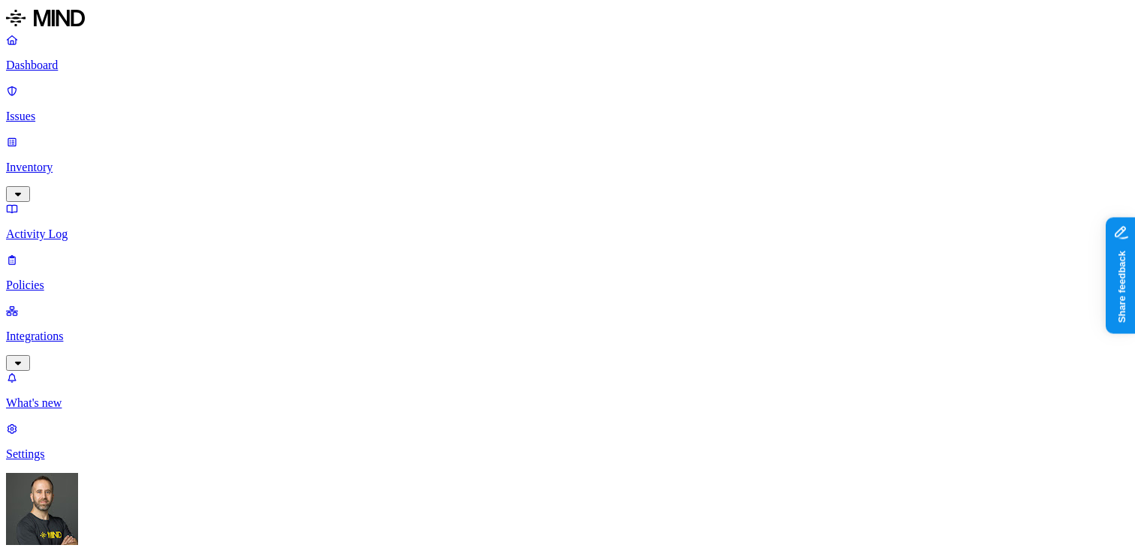
scroll to position [535, 0]
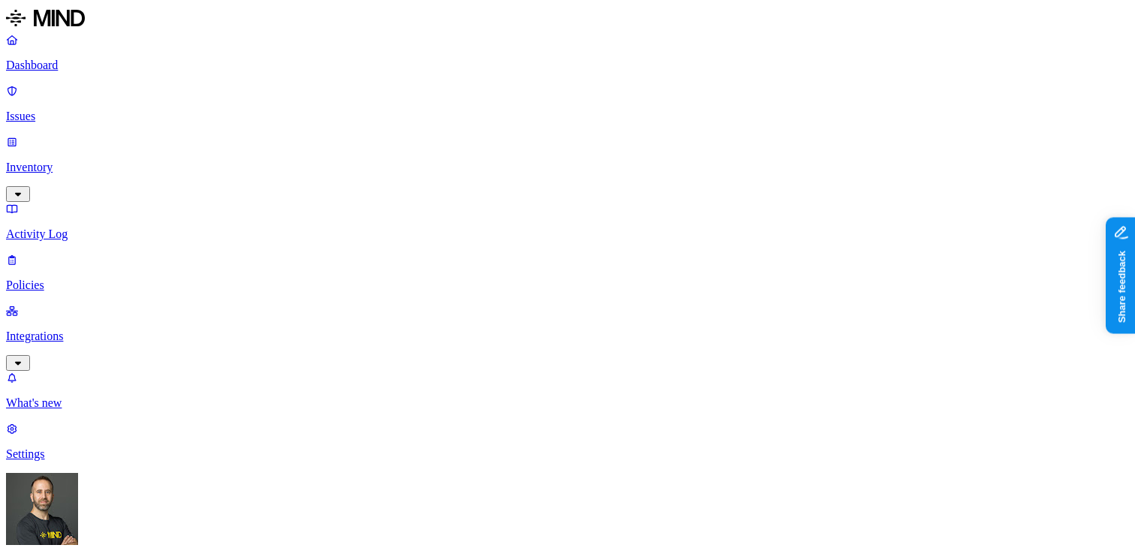
drag, startPoint x: 904, startPoint y: 115, endPoint x: 976, endPoint y: 115, distance: 71.3
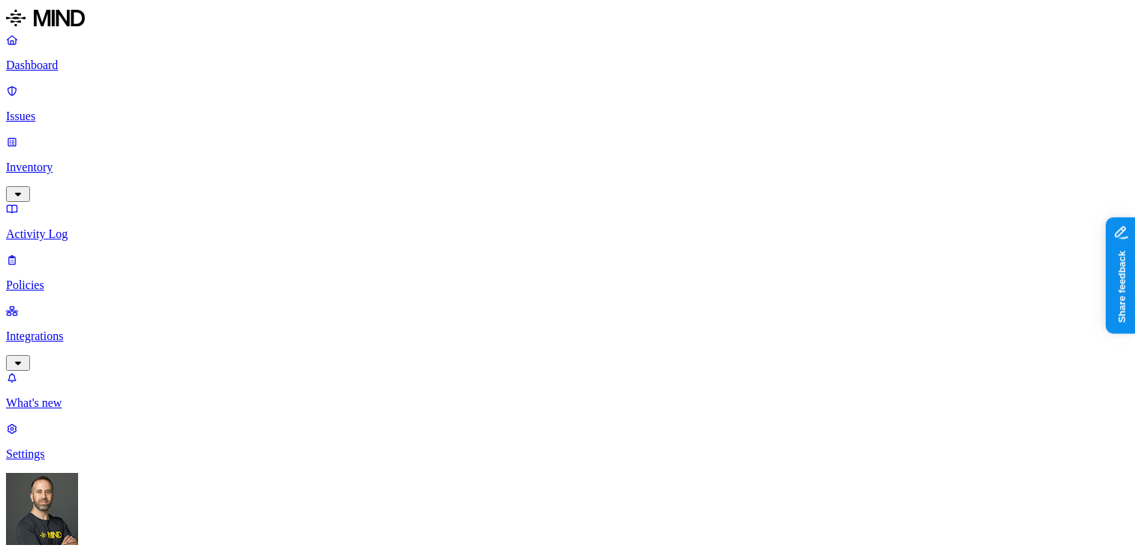
drag, startPoint x: 976, startPoint y: 115, endPoint x: 1020, endPoint y: 116, distance: 44.3
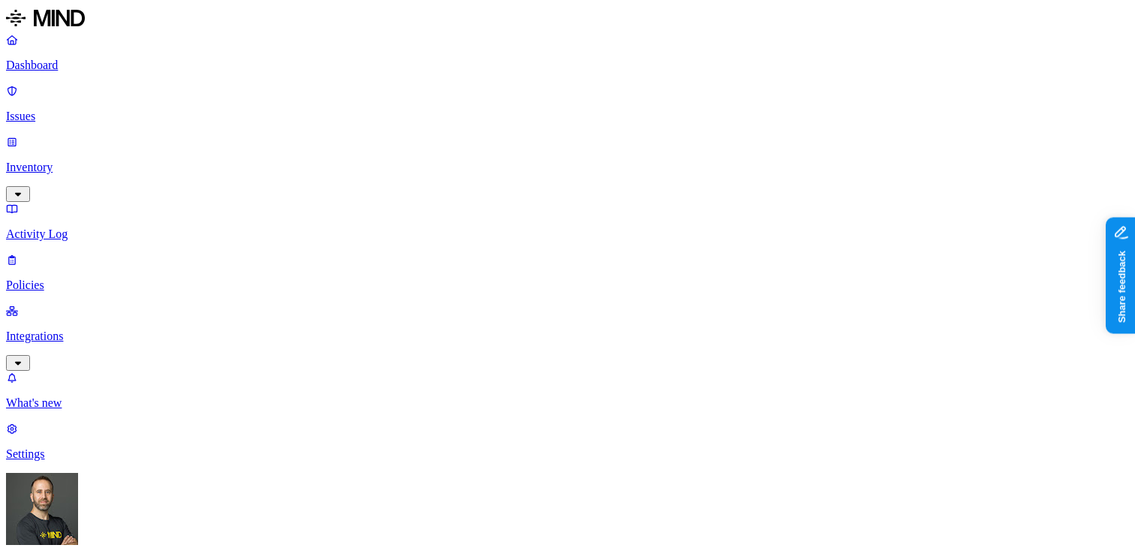
scroll to position [178, 0]
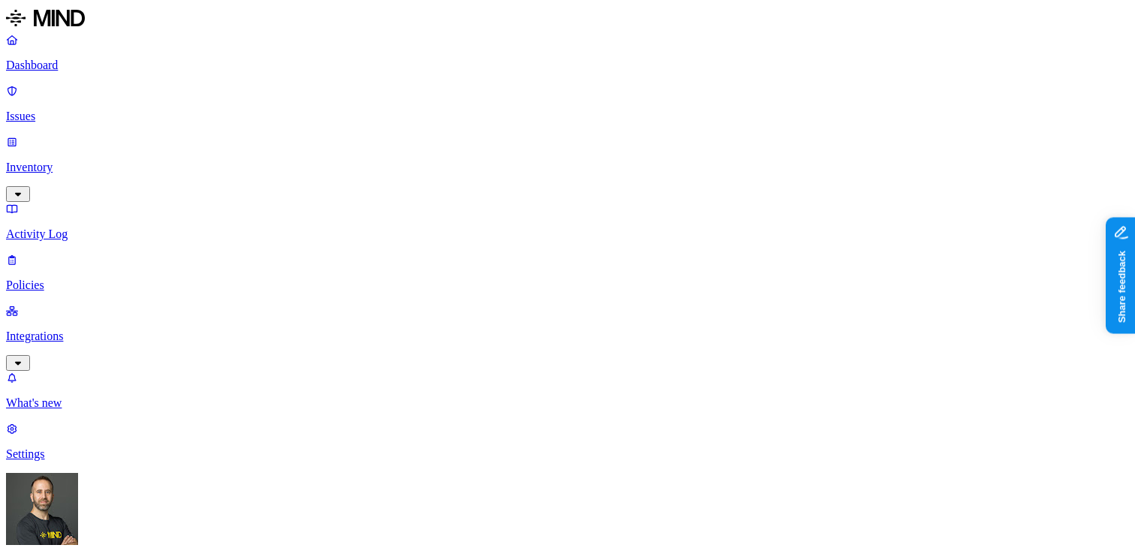
scroll to position [176, 0]
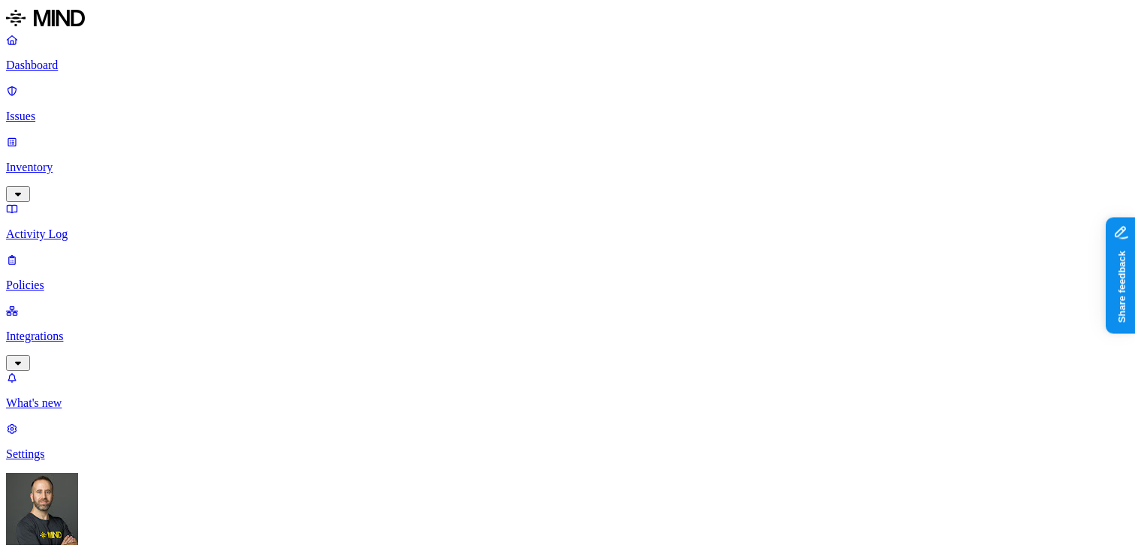
scroll to position [18, 0]
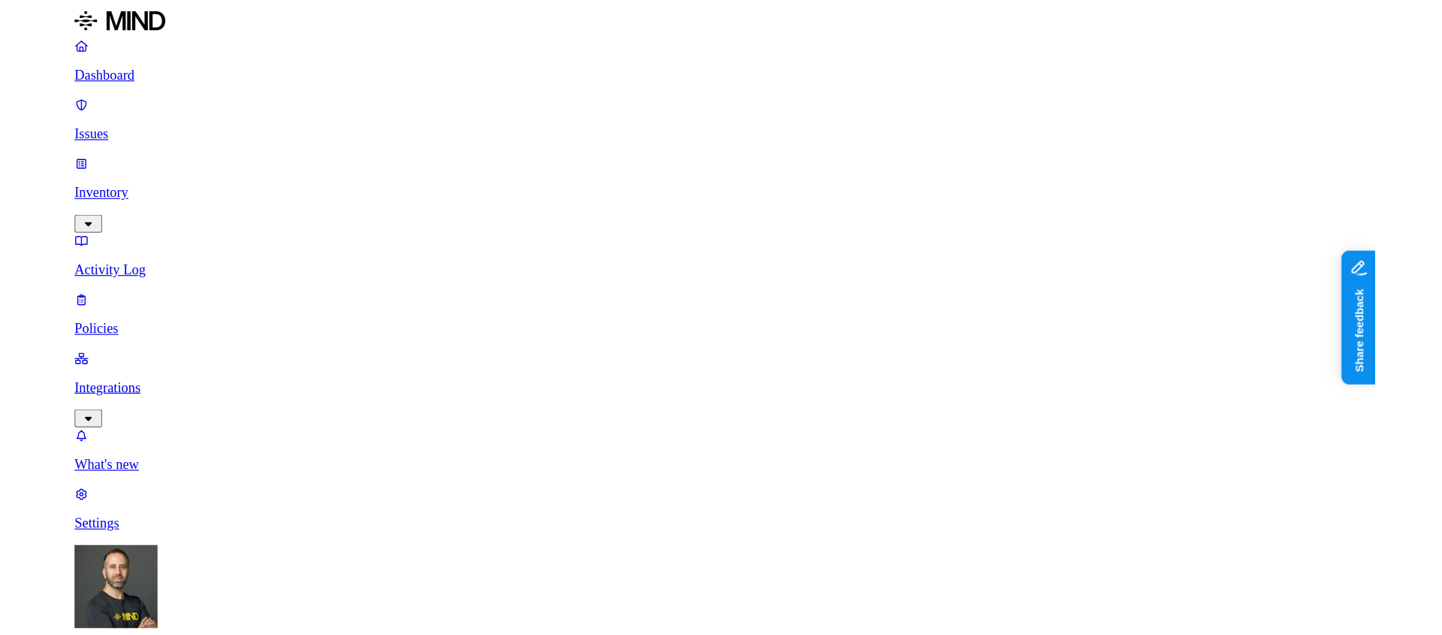
scroll to position [535, 0]
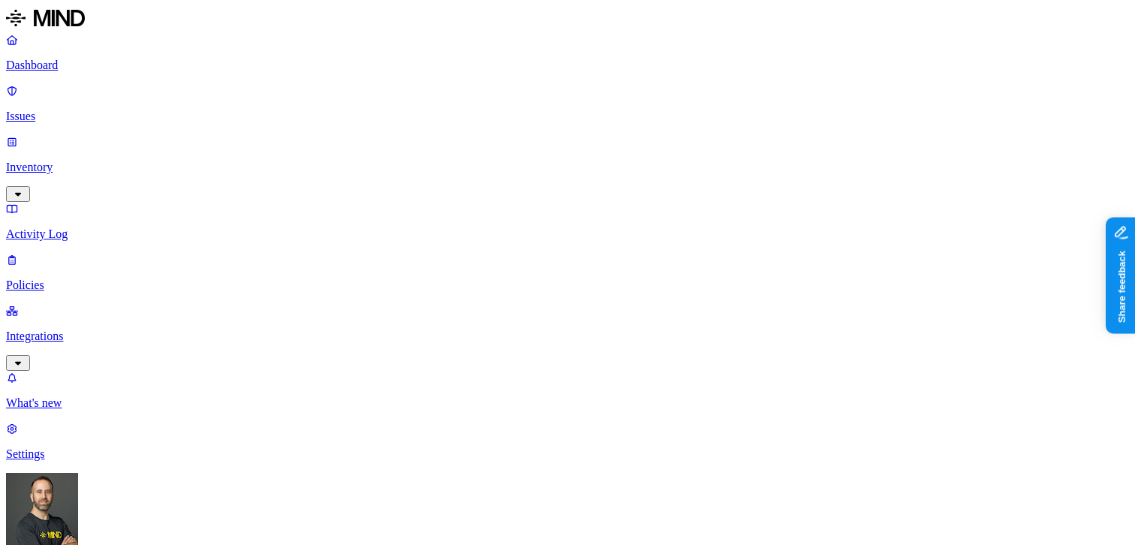
click at [67, 279] on p "Policies" at bounding box center [567, 286] width 1123 height 14
click at [79, 72] on link "Dashboard" at bounding box center [567, 52] width 1123 height 39
